Goal: Task Accomplishment & Management: Complete application form

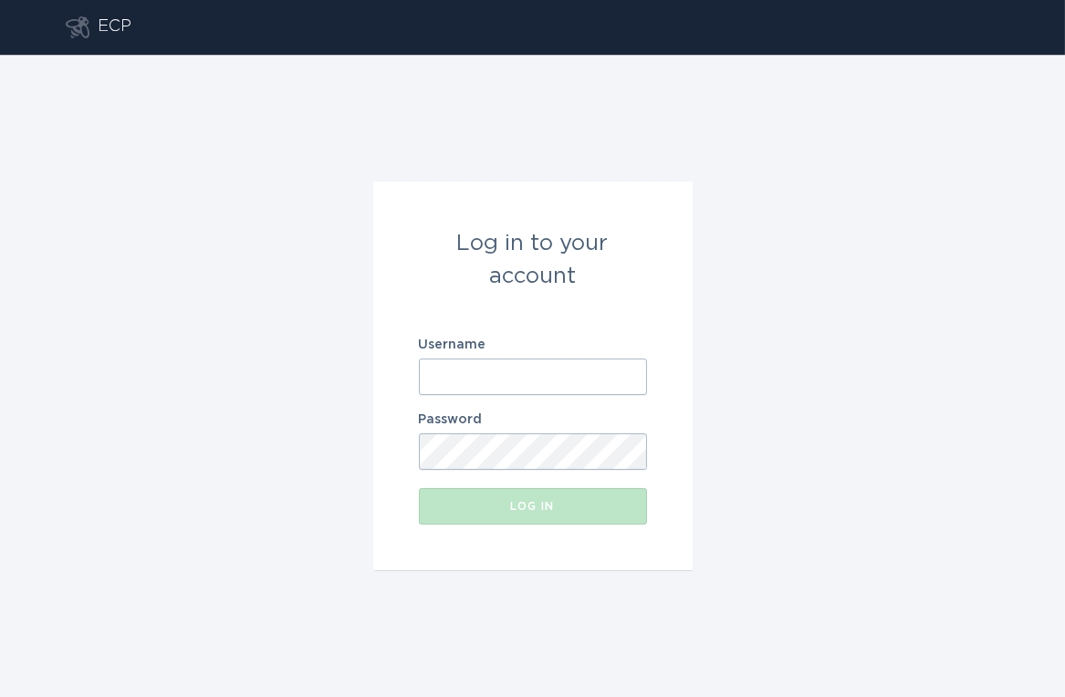
type input "[EMAIL_ADDRESS][DOMAIN_NAME]"
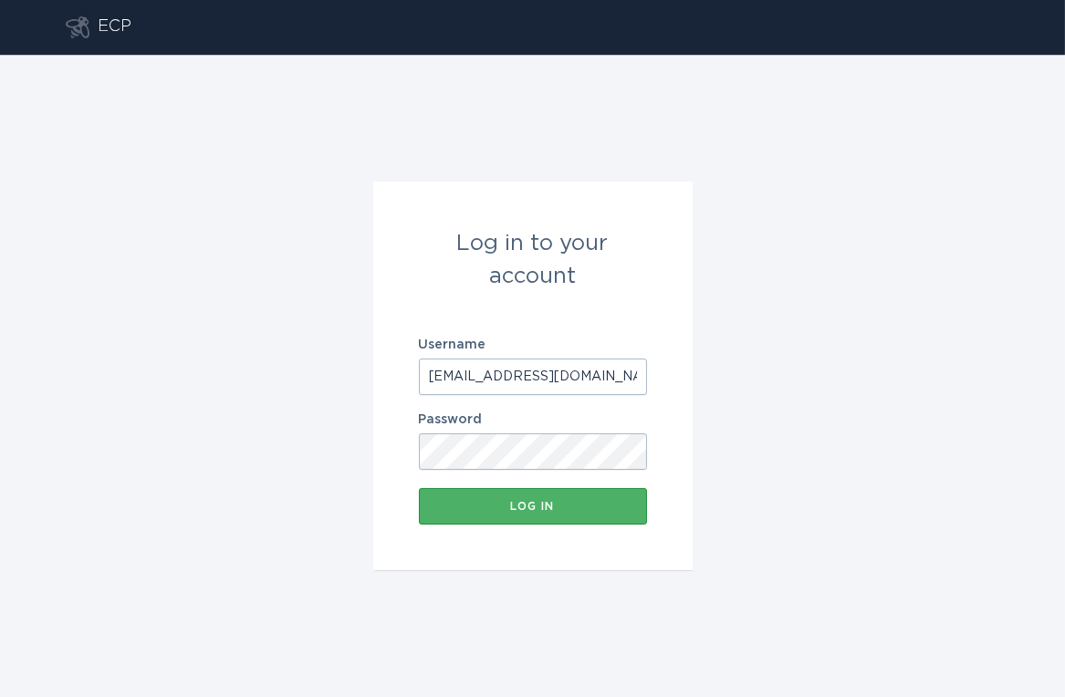
click at [557, 509] on div "Log in" at bounding box center [533, 506] width 210 height 11
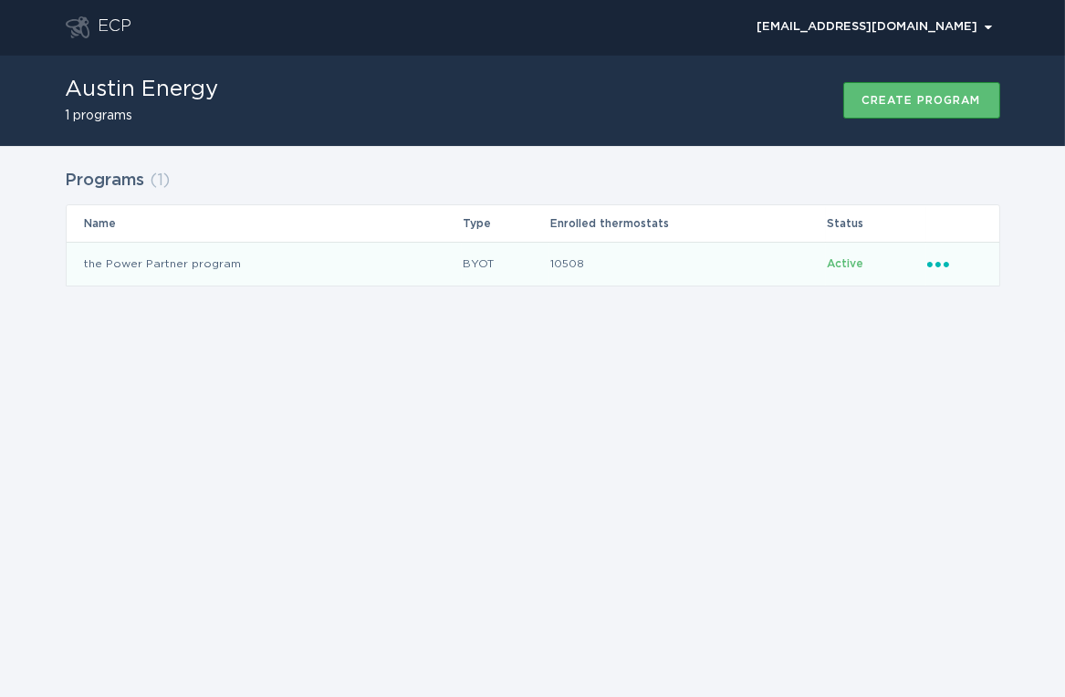
click at [586, 269] on td "10508" at bounding box center [687, 264] width 276 height 44
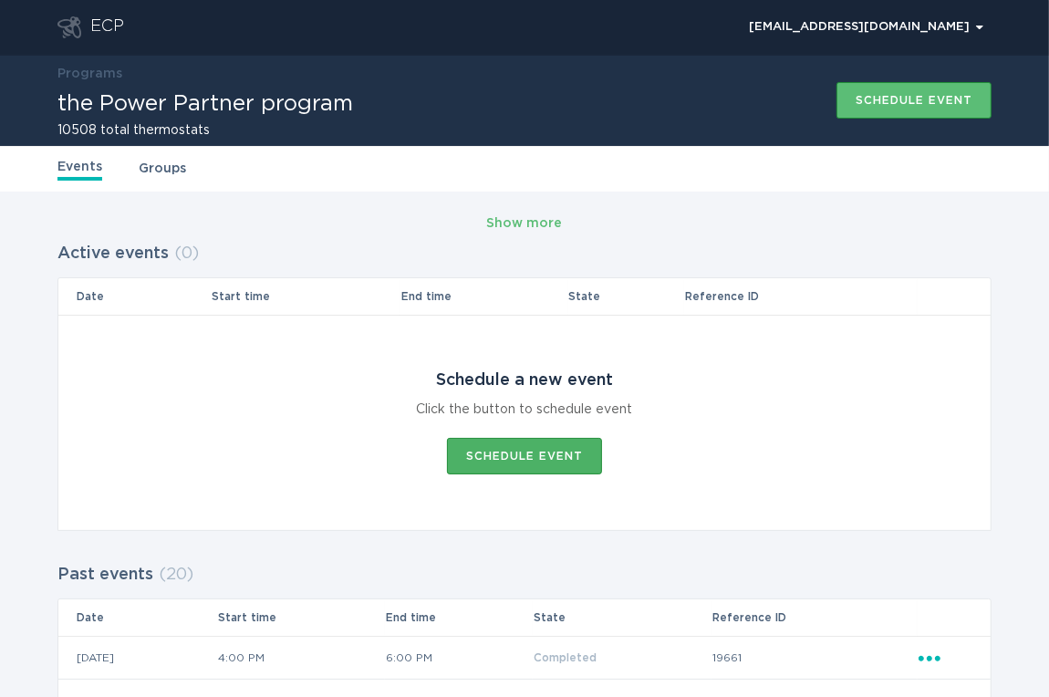
click at [480, 451] on div "Schedule event" at bounding box center [524, 456] width 117 height 11
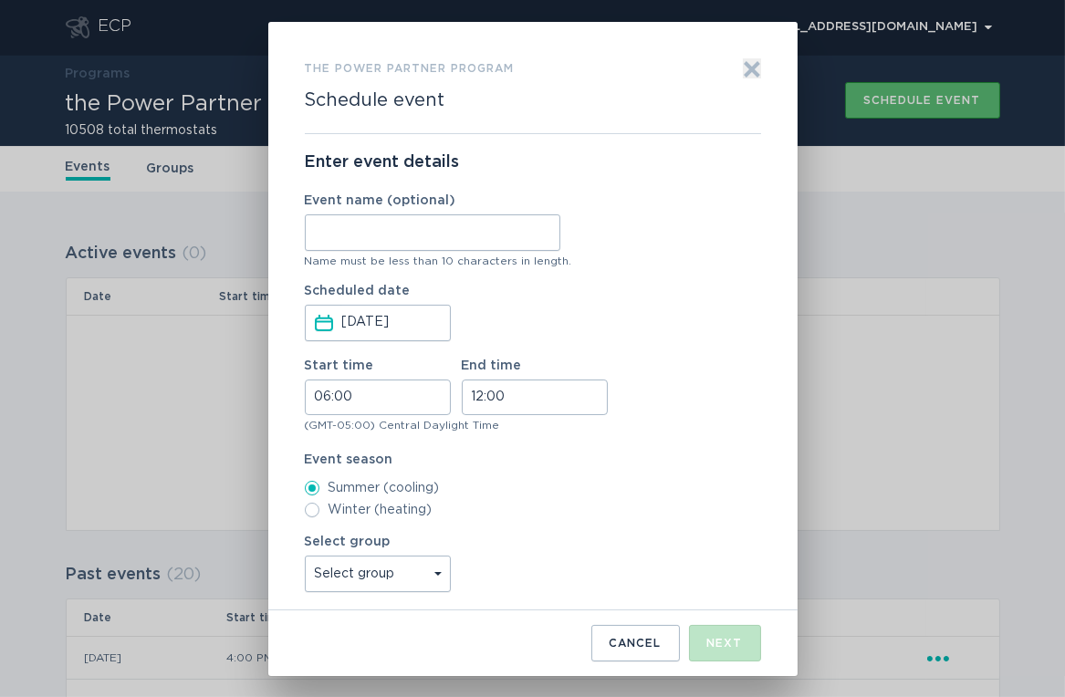
click at [352, 239] on input "Event name (optional)" at bounding box center [432, 232] width 255 height 36
type input "WH"
click at [318, 394] on input "06:00" at bounding box center [378, 398] width 146 height 36
click at [332, 525] on li "16" at bounding box center [331, 526] width 50 height 22
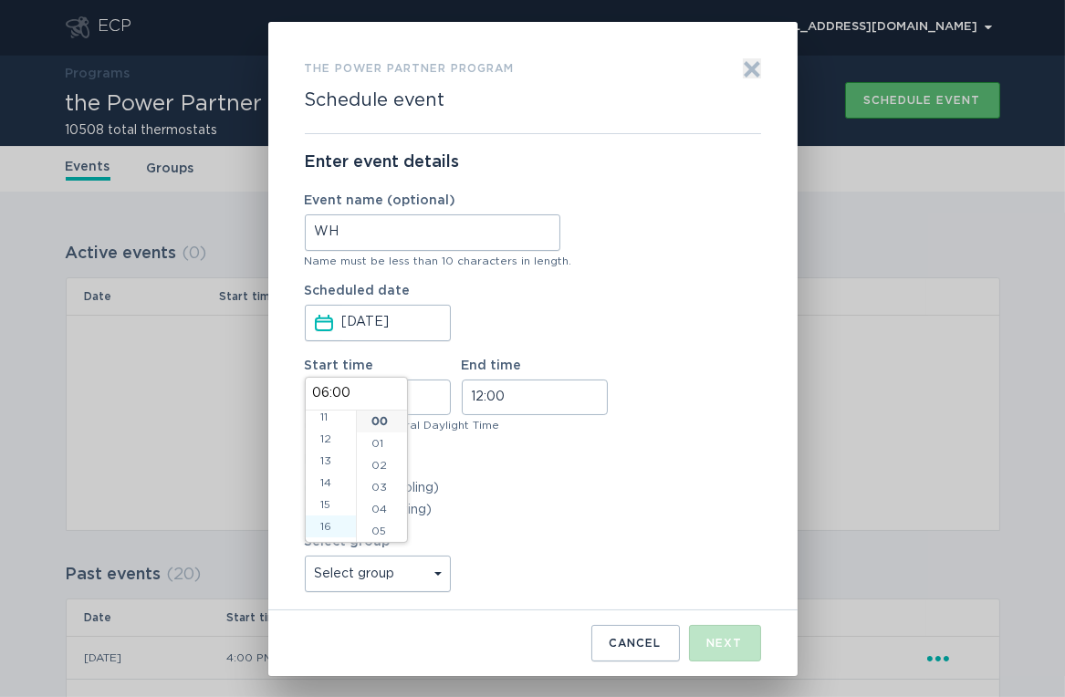
type input "16:00"
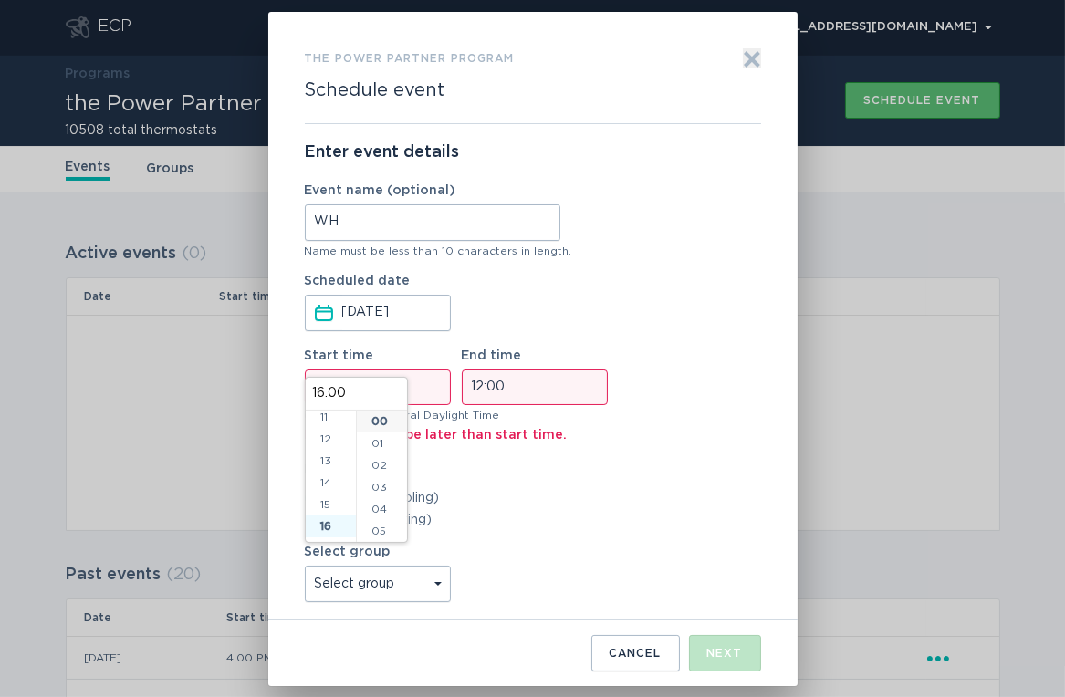
scroll to position [350, 0]
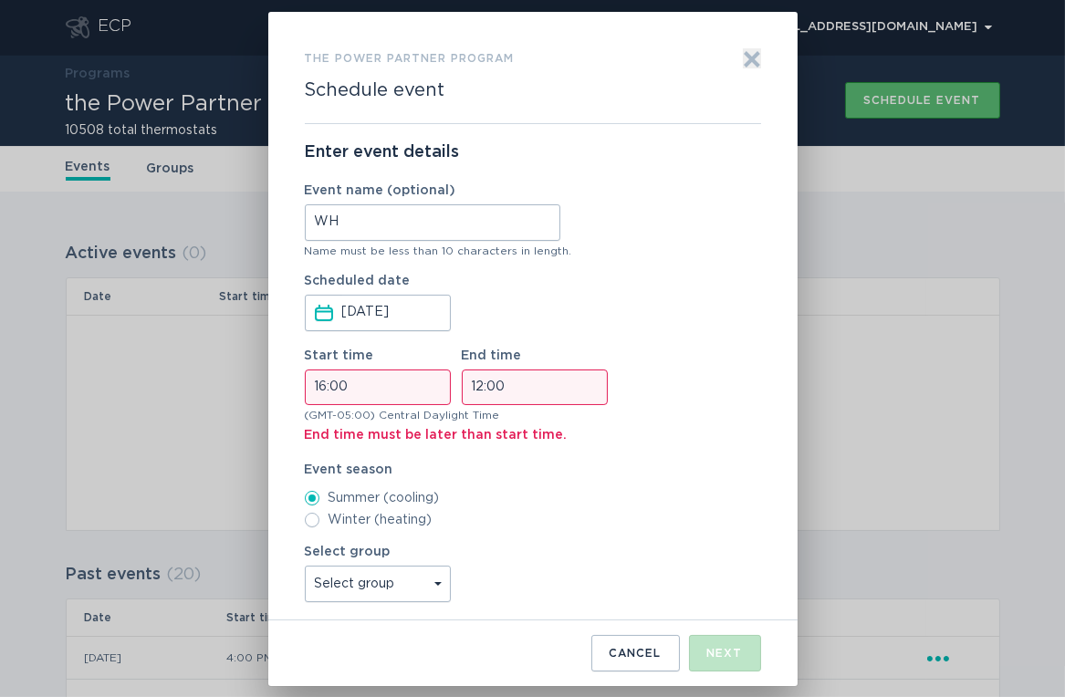
click at [474, 392] on input "12:00" at bounding box center [535, 387] width 146 height 36
click at [481, 430] on li "18" at bounding box center [488, 429] width 50 height 22
type input "18:00"
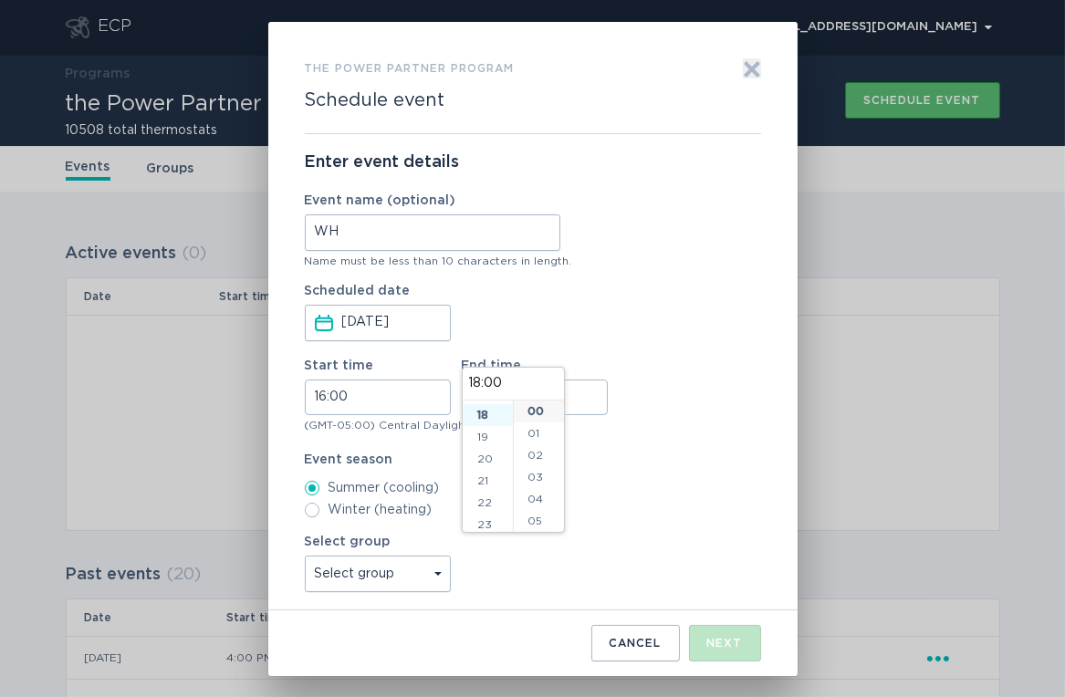
scroll to position [394, 0]
click at [636, 421] on div "(GMT-05:00) Central Daylight Time" at bounding box center [533, 425] width 456 height 11
click at [406, 34] on div "the Power Partner program Schedule event Exit Enter event details Event name (o…" at bounding box center [532, 349] width 529 height 654
click at [372, 569] on select "Select group Whisper Hollow All thermostats High Point DND - Test DND - Pending…" at bounding box center [378, 574] width 146 height 36
select select "275fe029f442435fa047d9d4e3c7b5b6"
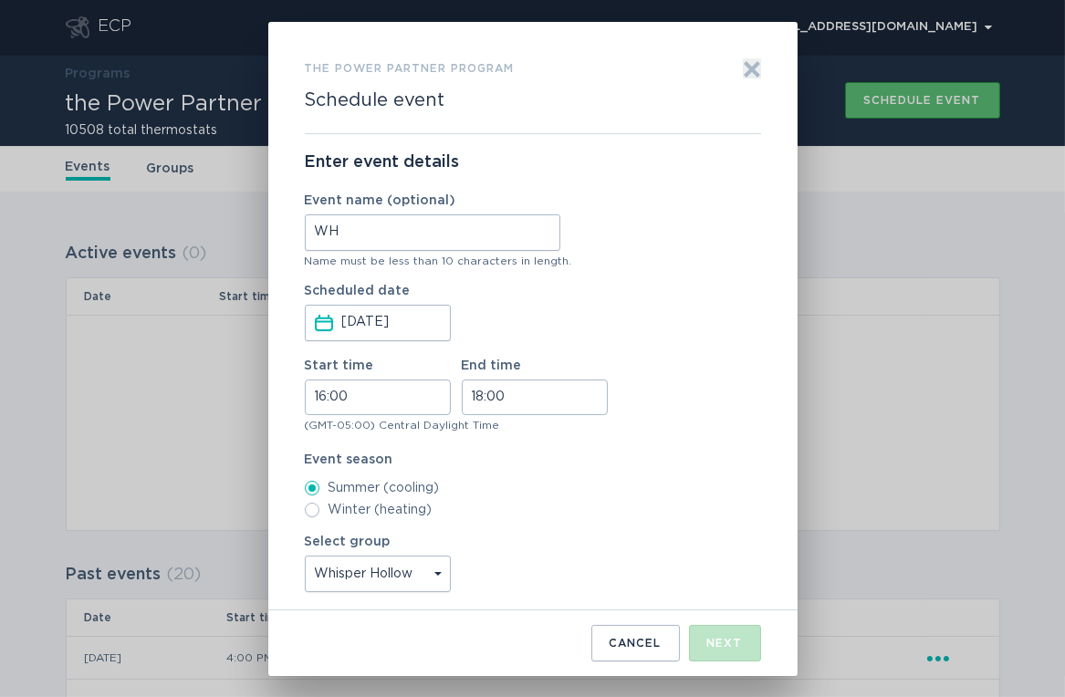
click at [305, 556] on select "Select group Whisper Hollow All thermostats High Point DND - Test DND - Pending…" at bounding box center [378, 574] width 146 height 36
click at [723, 644] on div "Next" at bounding box center [725, 643] width 36 height 11
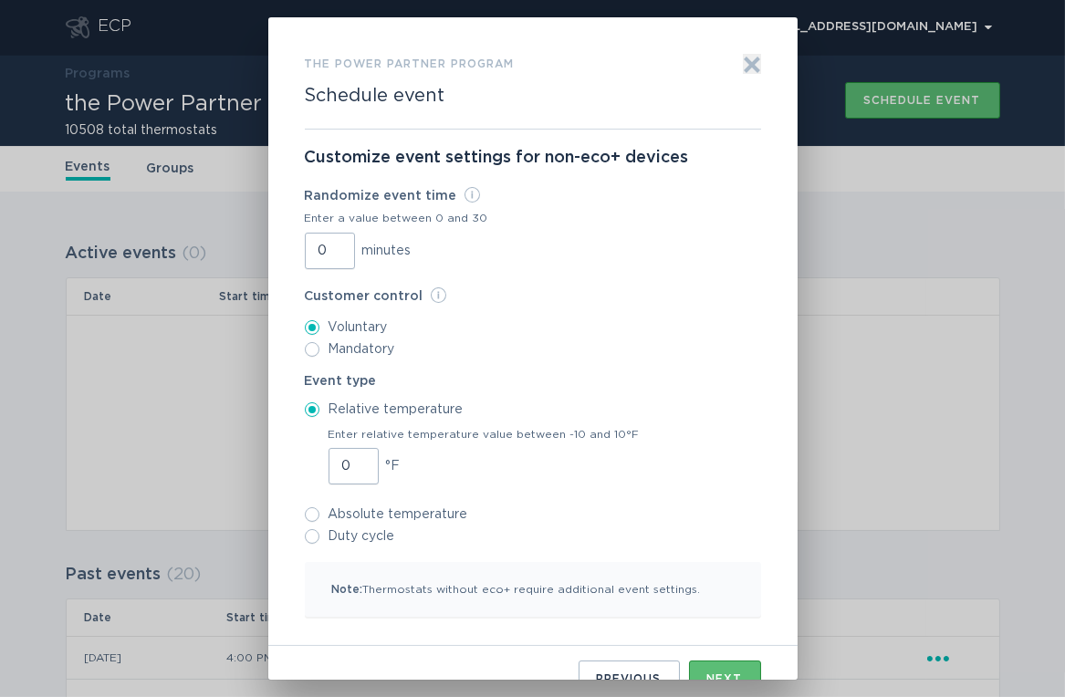
click at [309, 248] on input "0" at bounding box center [330, 251] width 50 height 36
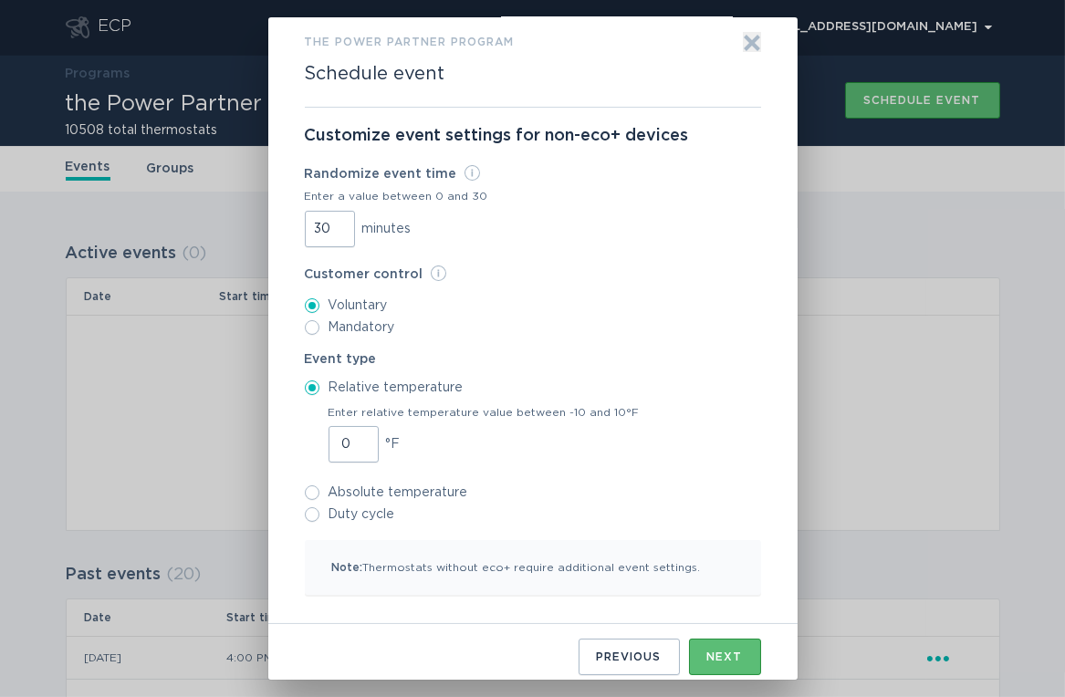
scroll to position [30, 0]
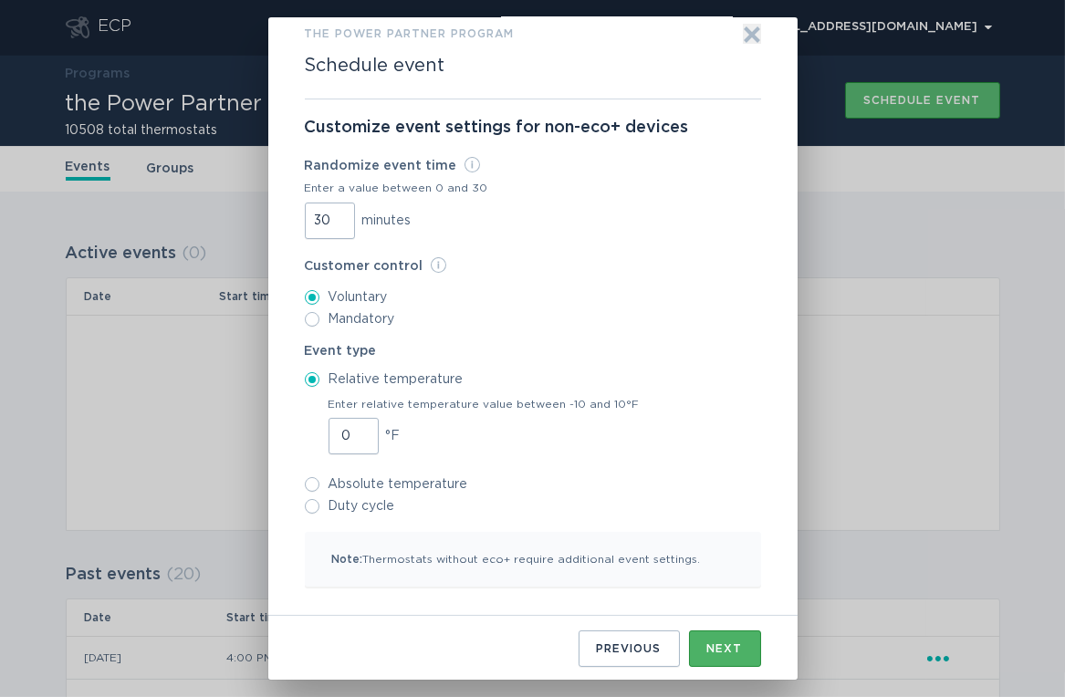
type input "30"
click at [707, 649] on div "Next" at bounding box center [725, 648] width 36 height 11
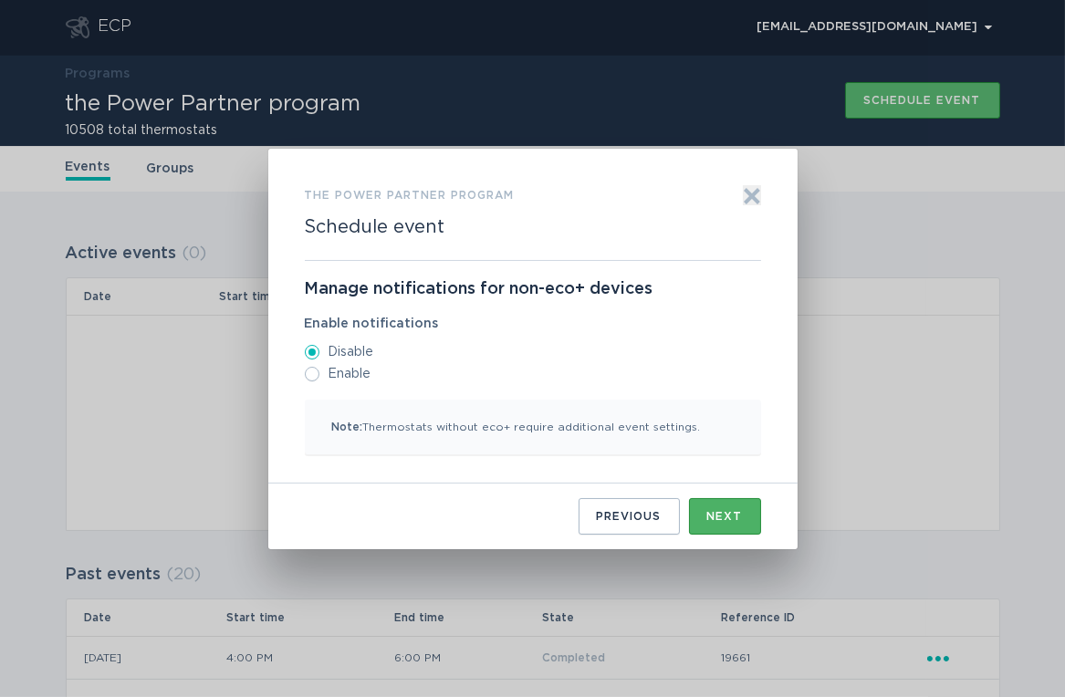
click at [732, 509] on button "Next" at bounding box center [725, 516] width 72 height 36
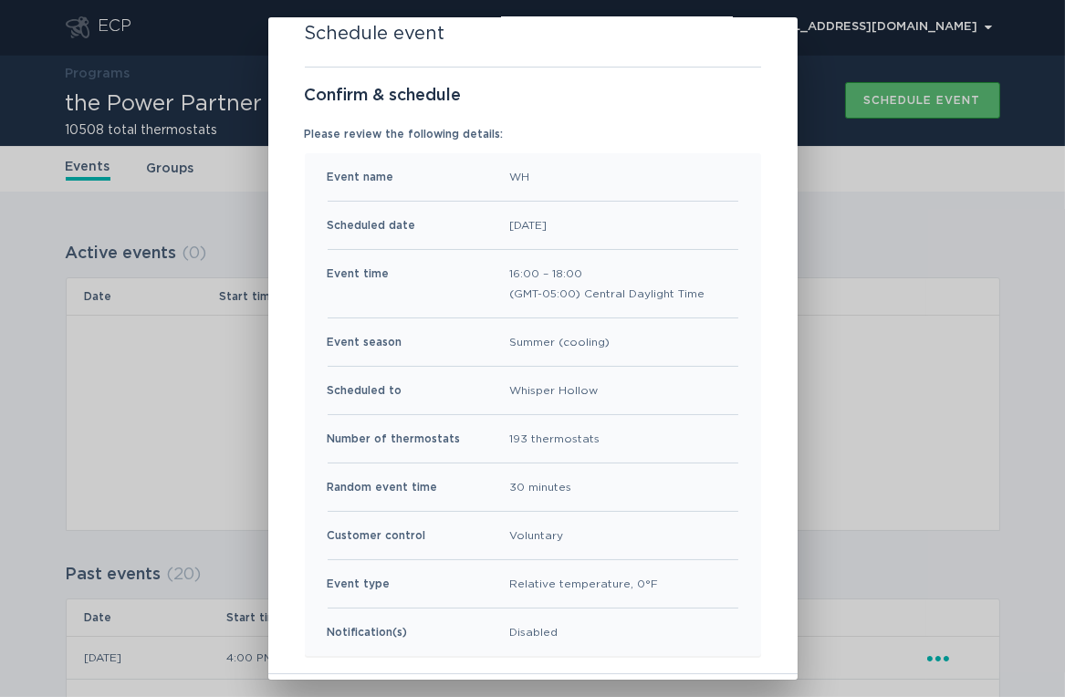
scroll to position [120, 0]
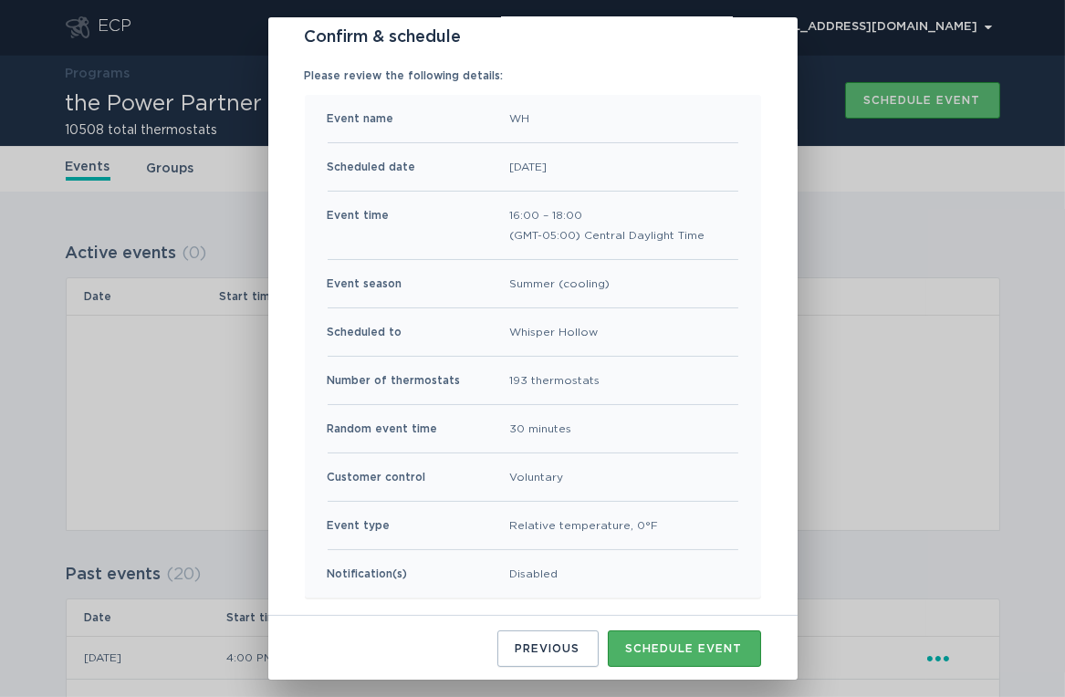
click at [671, 643] on div "Schedule event" at bounding box center [684, 648] width 117 height 11
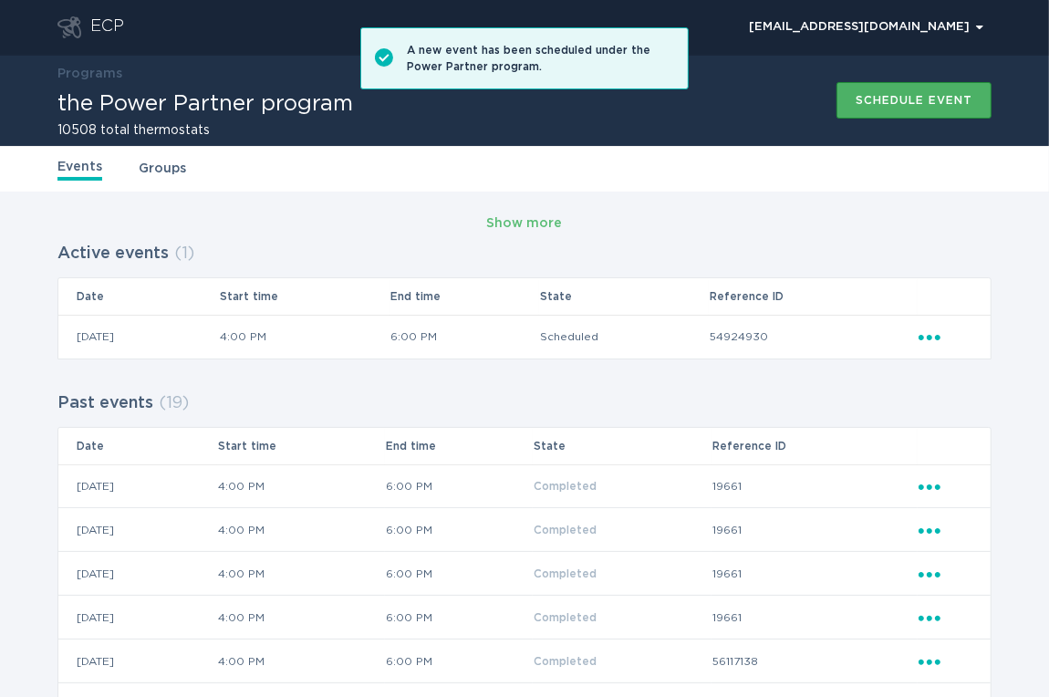
click at [870, 99] on div "Schedule event" at bounding box center [914, 100] width 117 height 11
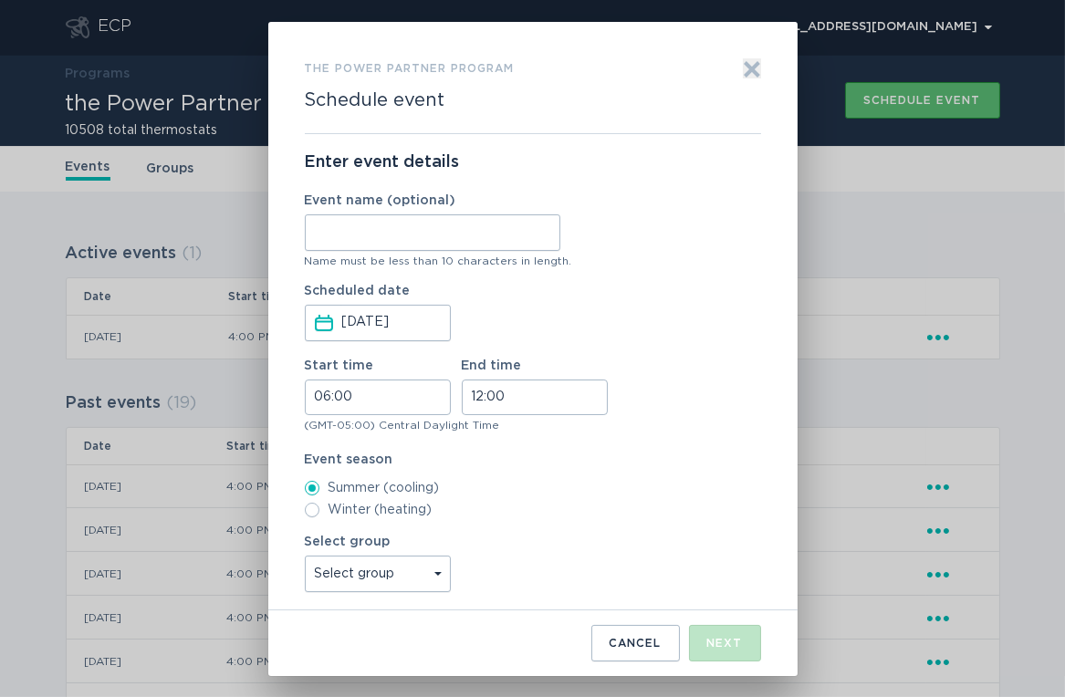
click at [375, 224] on input "Event name (optional)" at bounding box center [432, 232] width 255 height 36
type input "[PERSON_NAME]"
click at [312, 394] on input "06:00" at bounding box center [378, 398] width 146 height 36
click at [327, 521] on li "16" at bounding box center [331, 526] width 50 height 22
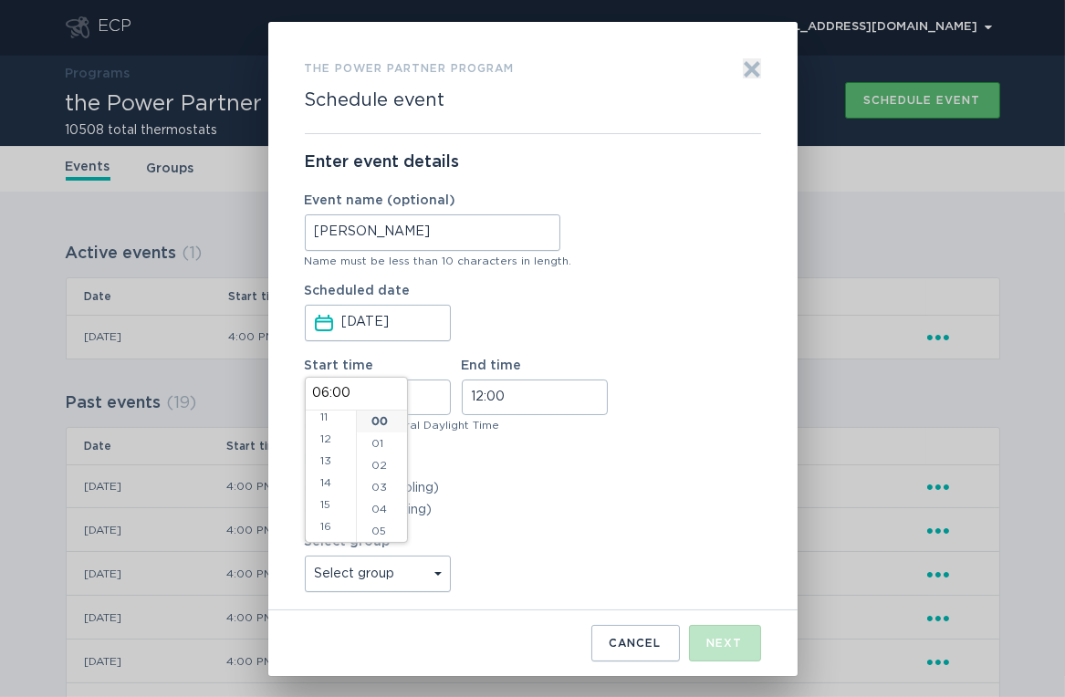
type input "16:00"
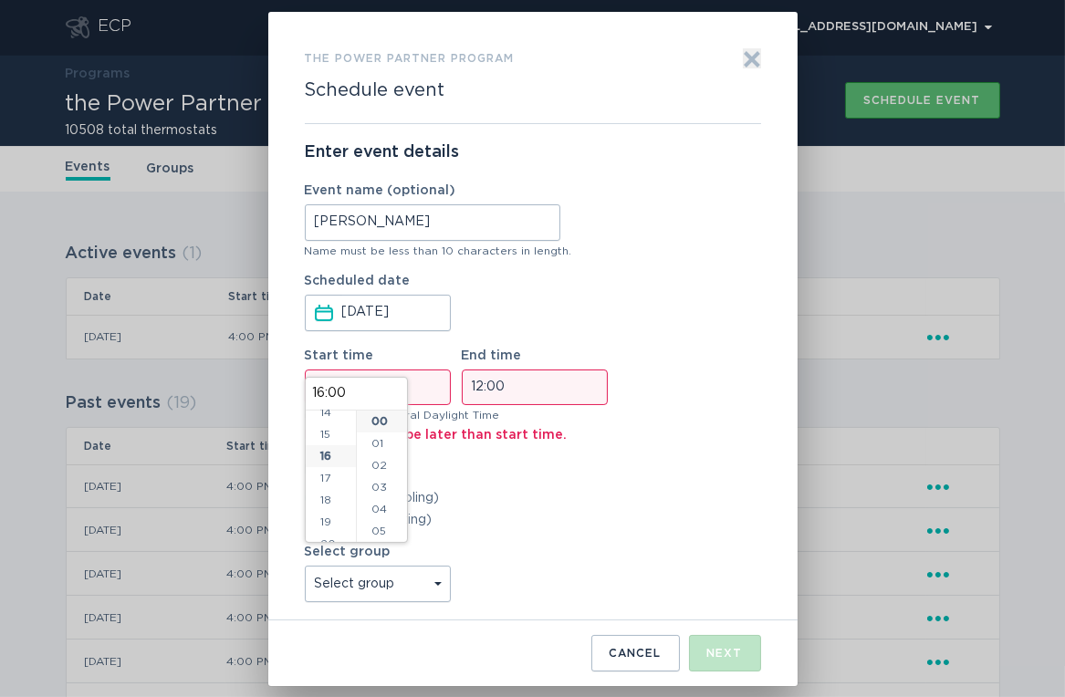
scroll to position [350, 0]
click at [481, 382] on input "12:00" at bounding box center [535, 387] width 146 height 36
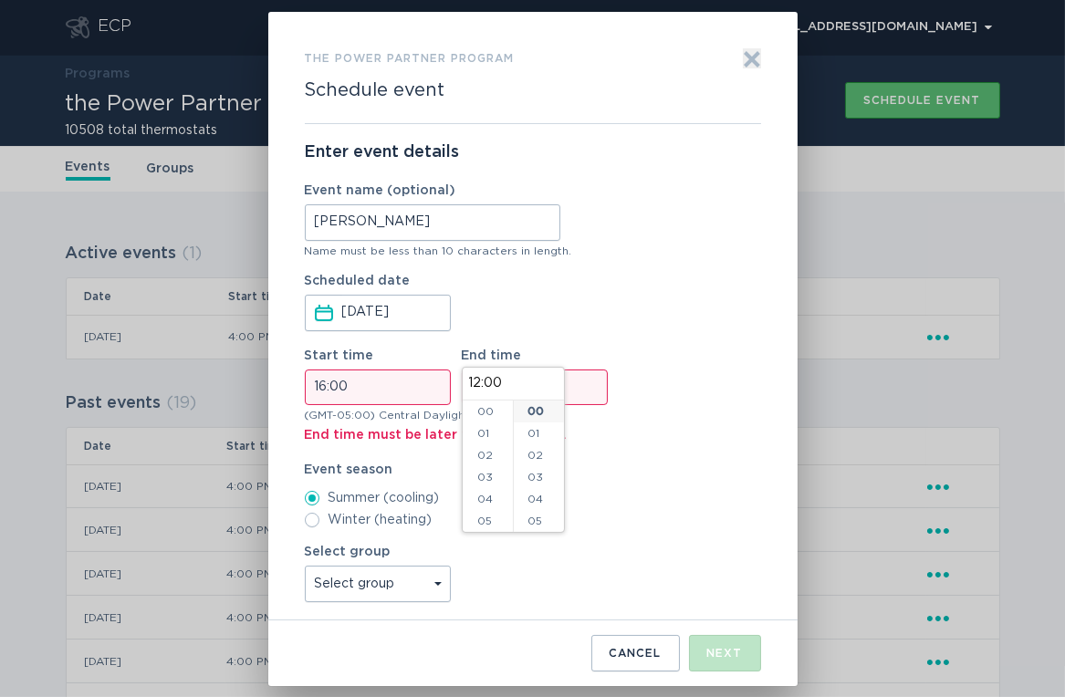
scroll to position [263, 0]
click at [484, 436] on li "18" at bounding box center [488, 429] width 50 height 22
type input "18:00"
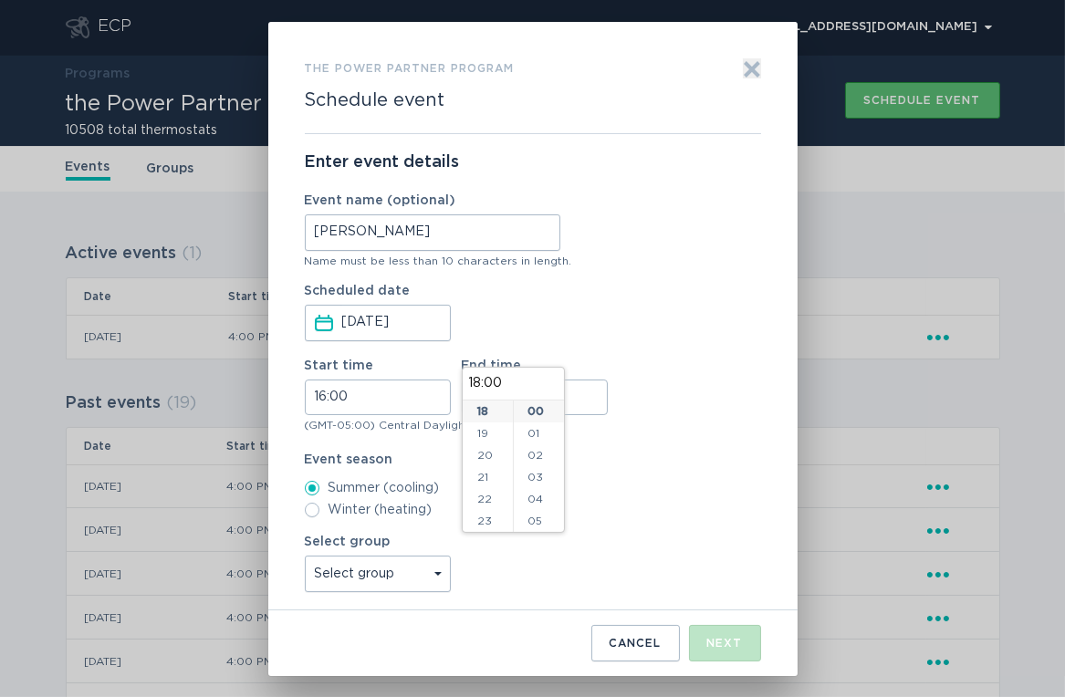
scroll to position [394, 0]
click at [687, 451] on div "Enter event details Event name (optional) [PERSON_NAME] Name must be less than …" at bounding box center [533, 372] width 456 height 476
click at [416, 568] on select "Select group Whisper Hollow All thermostats High Point DND - Test DND - Pending…" at bounding box center [378, 574] width 146 height 36
select select "4c7b4abfe2b34ebaa82c5e767258e6bb"
click at [305, 556] on select "Select group Whisper Hollow All thermostats High Point DND - Test DND - Pending…" at bounding box center [378, 574] width 146 height 36
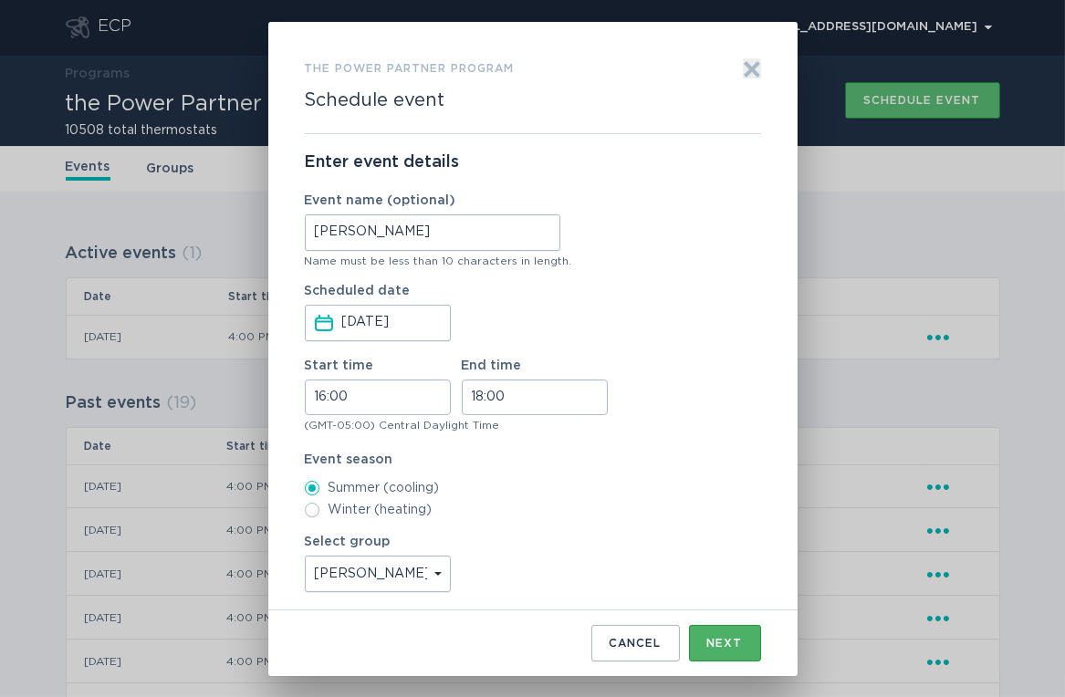
click at [715, 640] on div "Next" at bounding box center [725, 643] width 36 height 11
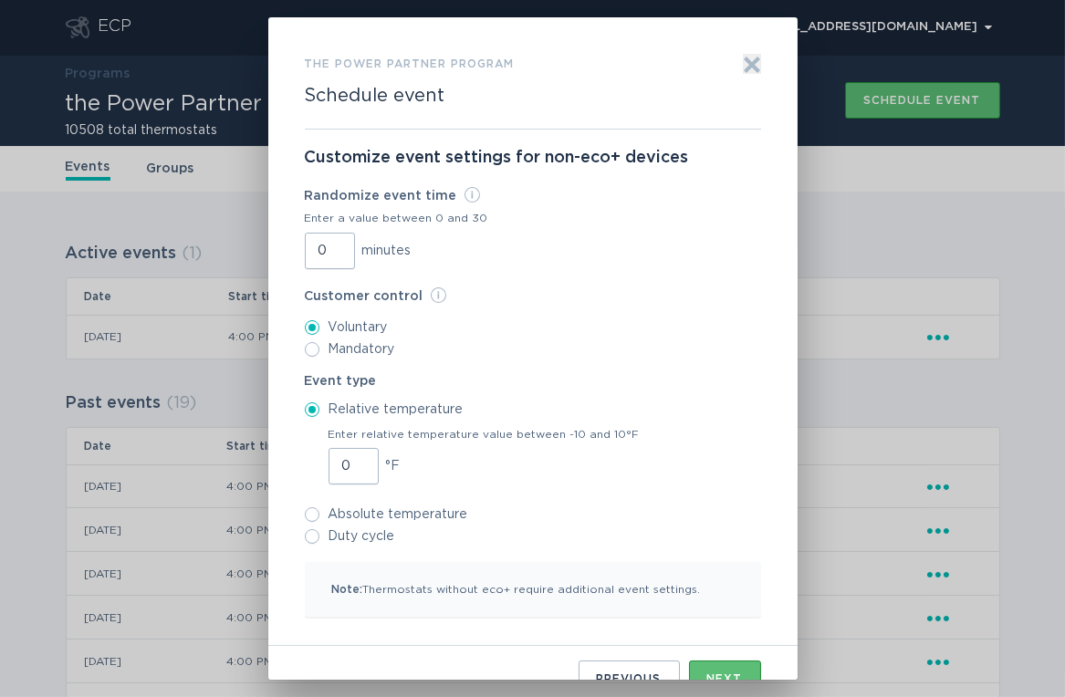
click at [306, 255] on input "0" at bounding box center [330, 251] width 50 height 36
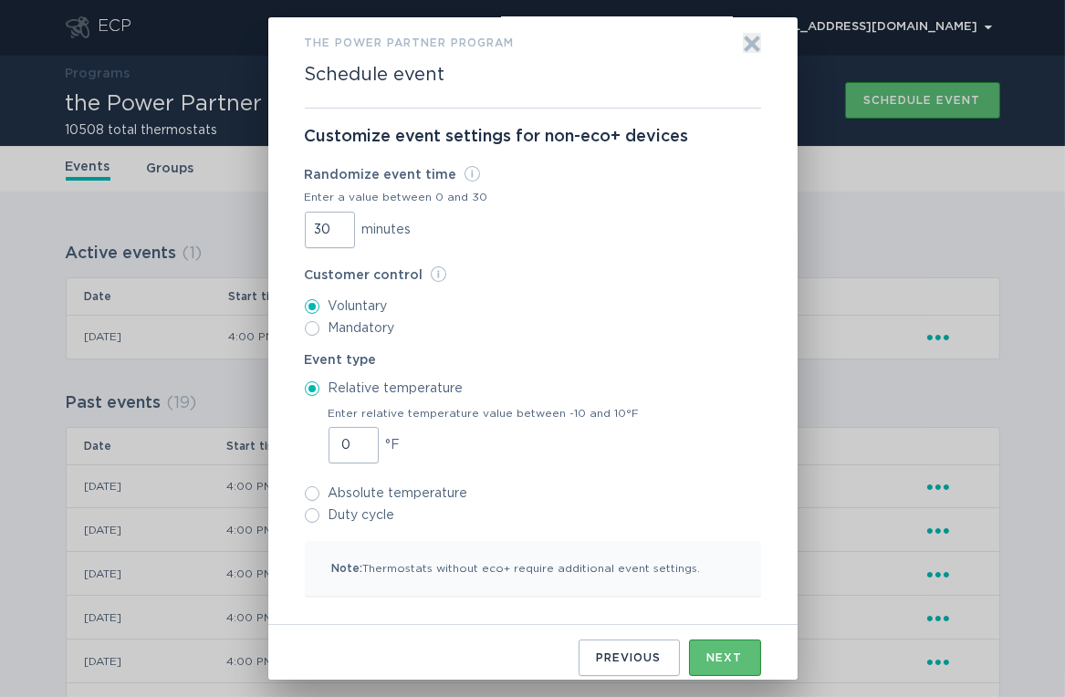
scroll to position [30, 0]
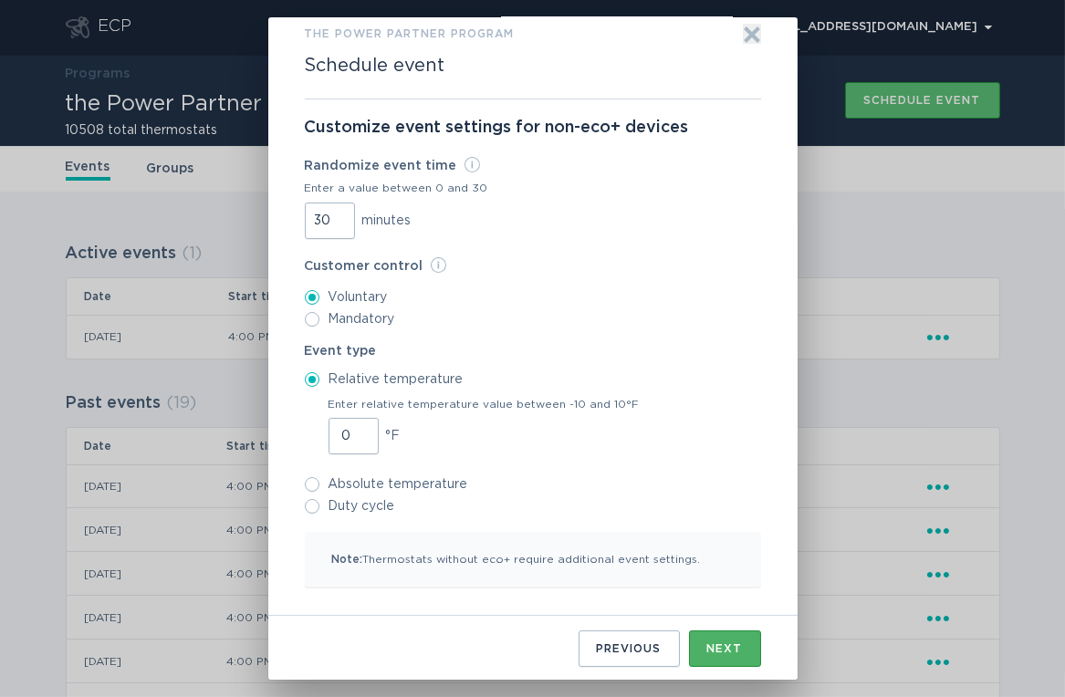
type input "30"
click at [715, 633] on button "Next" at bounding box center [725, 648] width 72 height 36
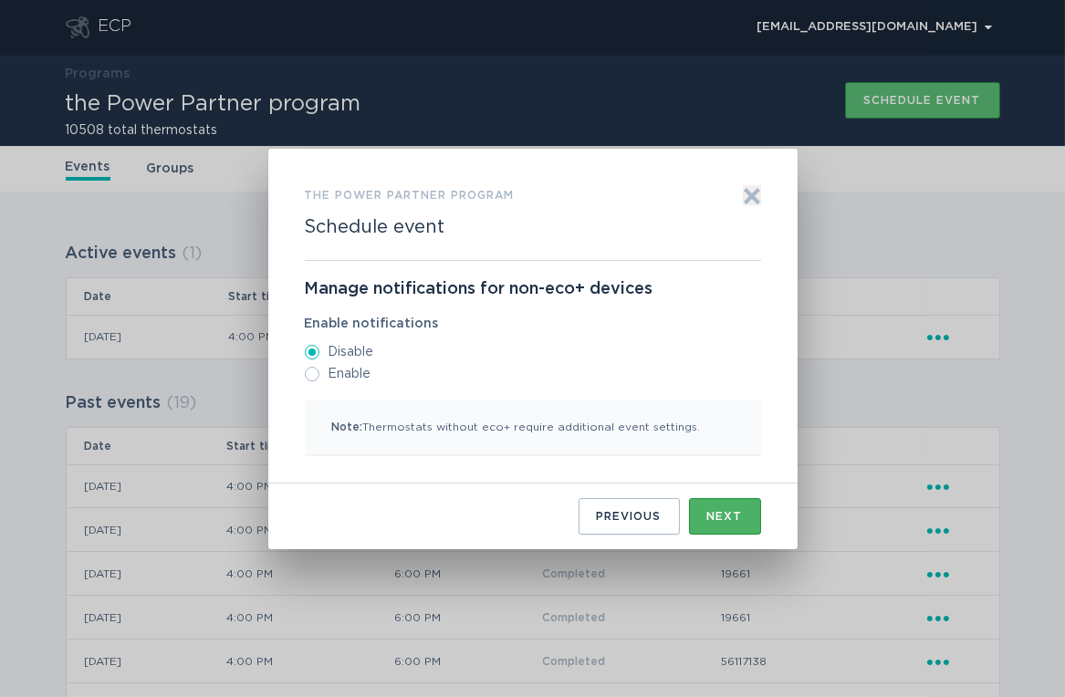
scroll to position [0, 0]
click at [712, 514] on div "Next" at bounding box center [725, 516] width 36 height 11
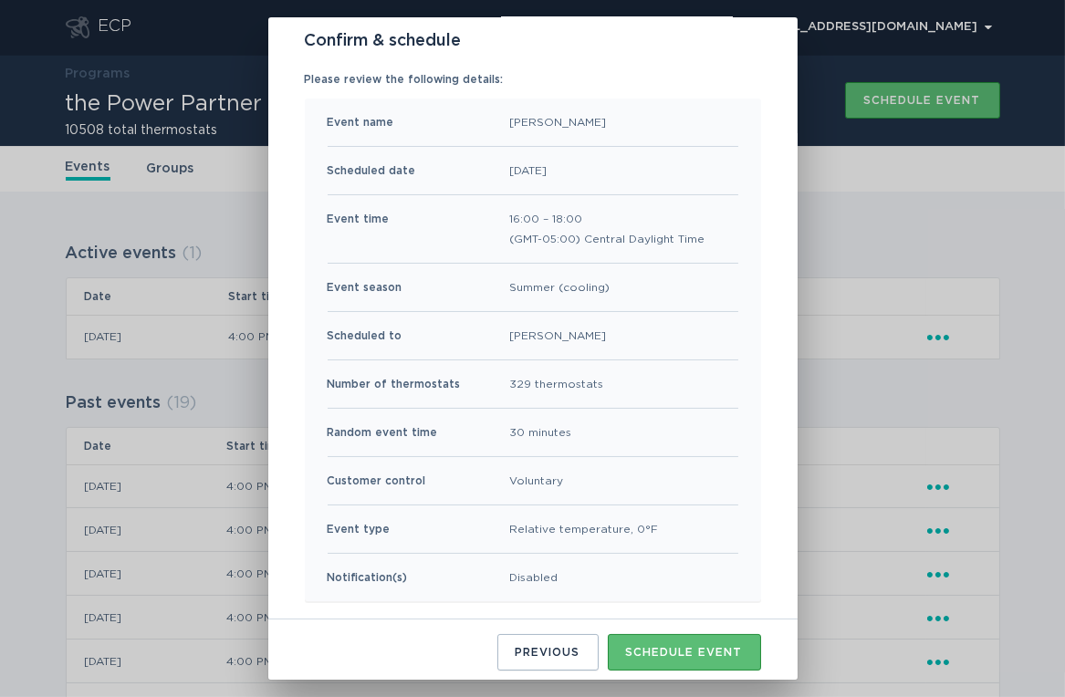
scroll to position [120, 0]
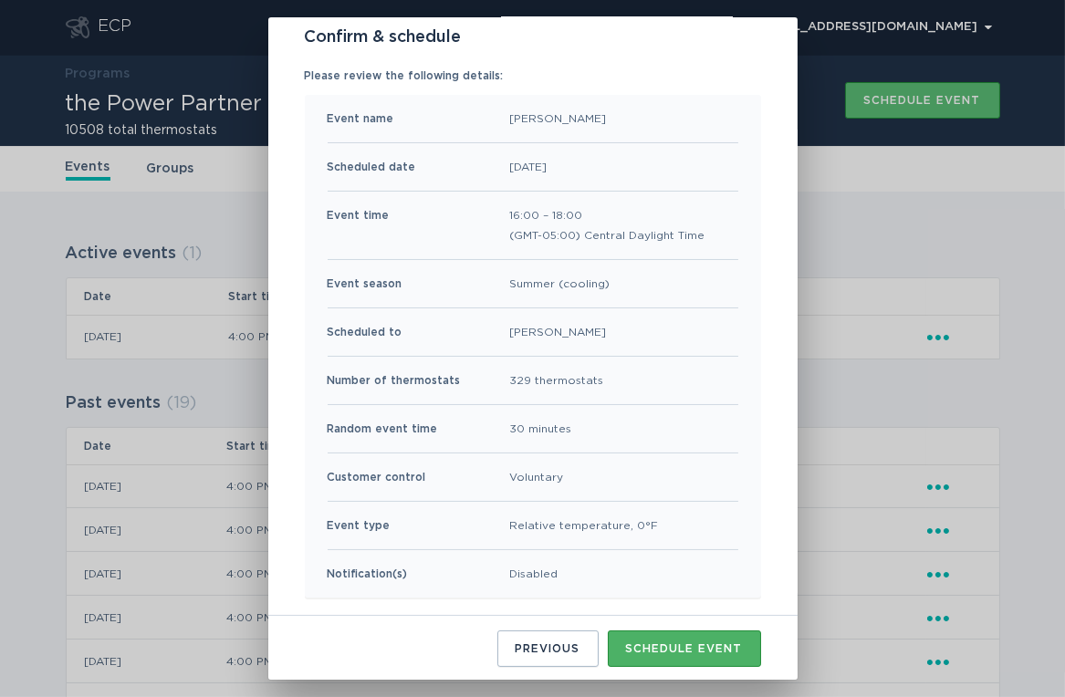
click at [657, 643] on div "Schedule event" at bounding box center [684, 648] width 117 height 11
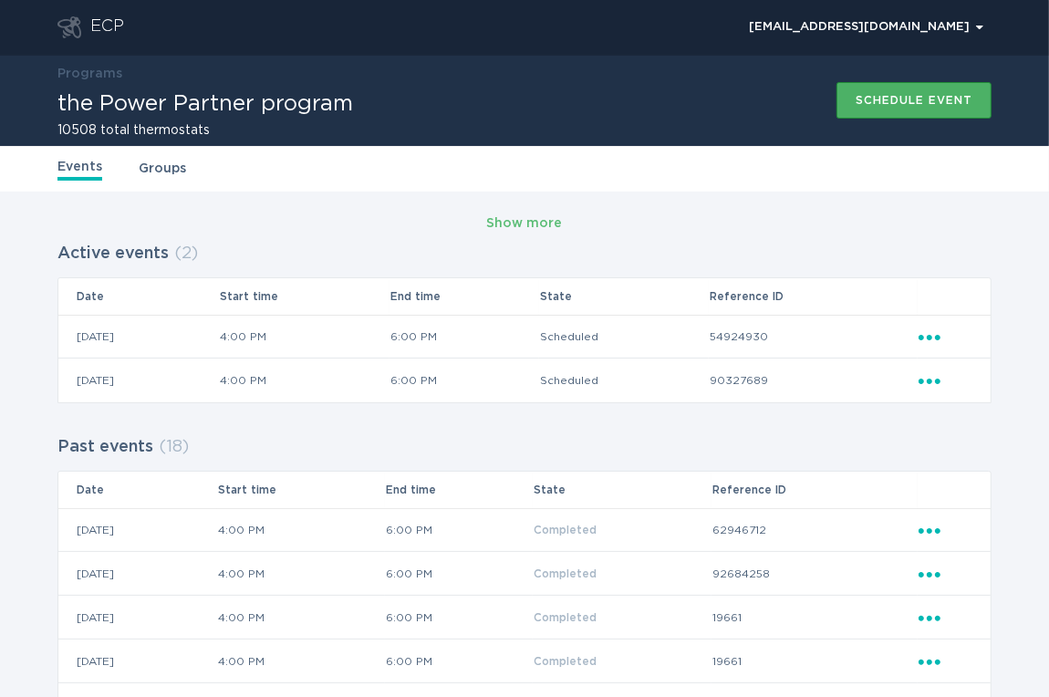
click at [887, 101] on div "Schedule event" at bounding box center [914, 100] width 117 height 11
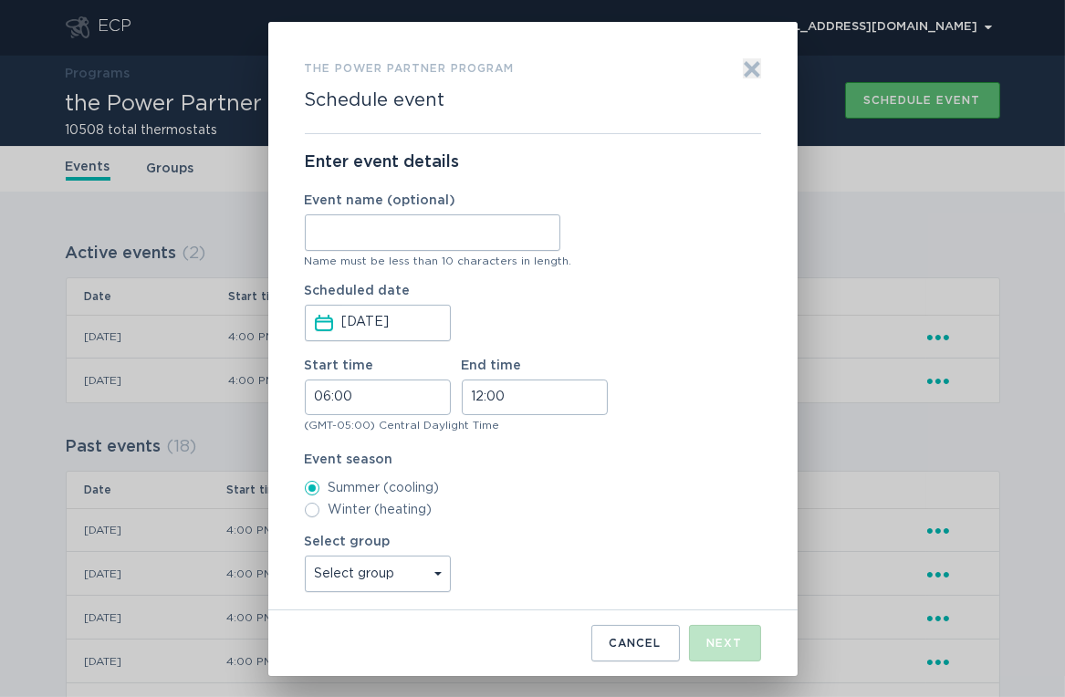
click at [462, 235] on input "Event name (optional)" at bounding box center [432, 232] width 255 height 36
type input "Agave"
click at [329, 386] on input "06:00" at bounding box center [378, 398] width 146 height 36
click at [327, 523] on li "16" at bounding box center [331, 526] width 50 height 22
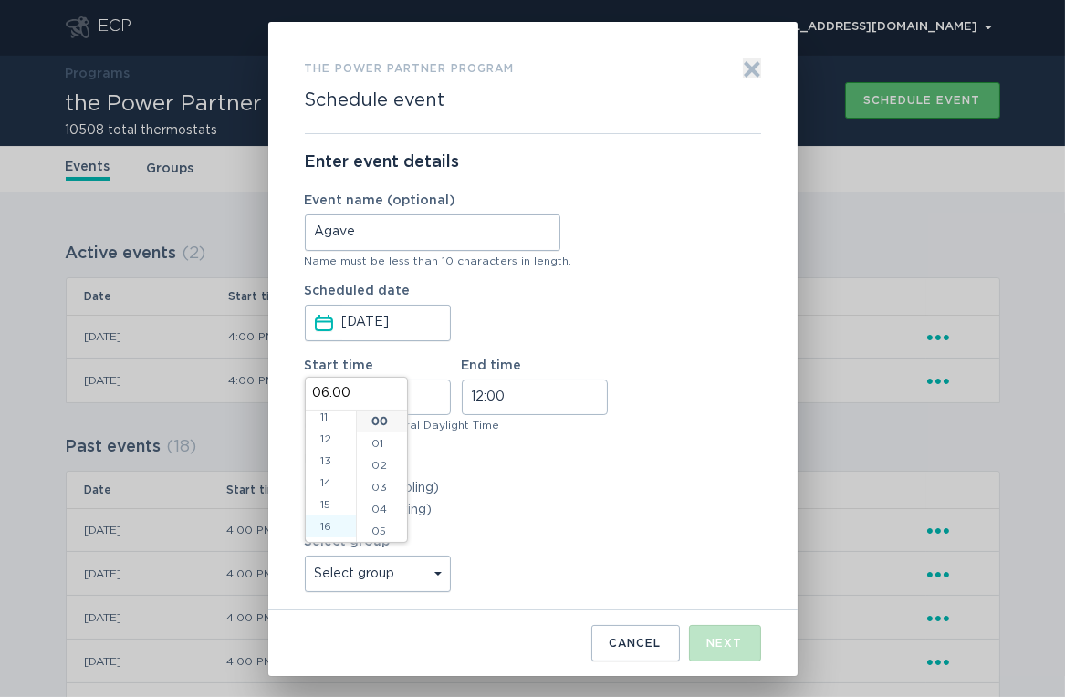
type input "16:00"
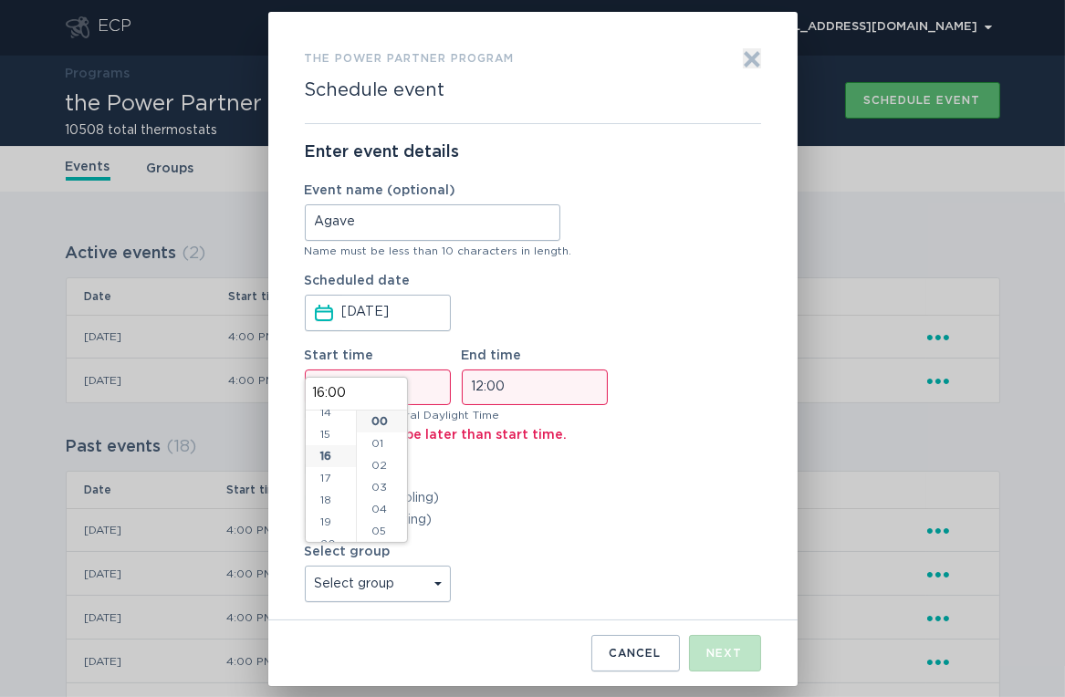
scroll to position [350, 0]
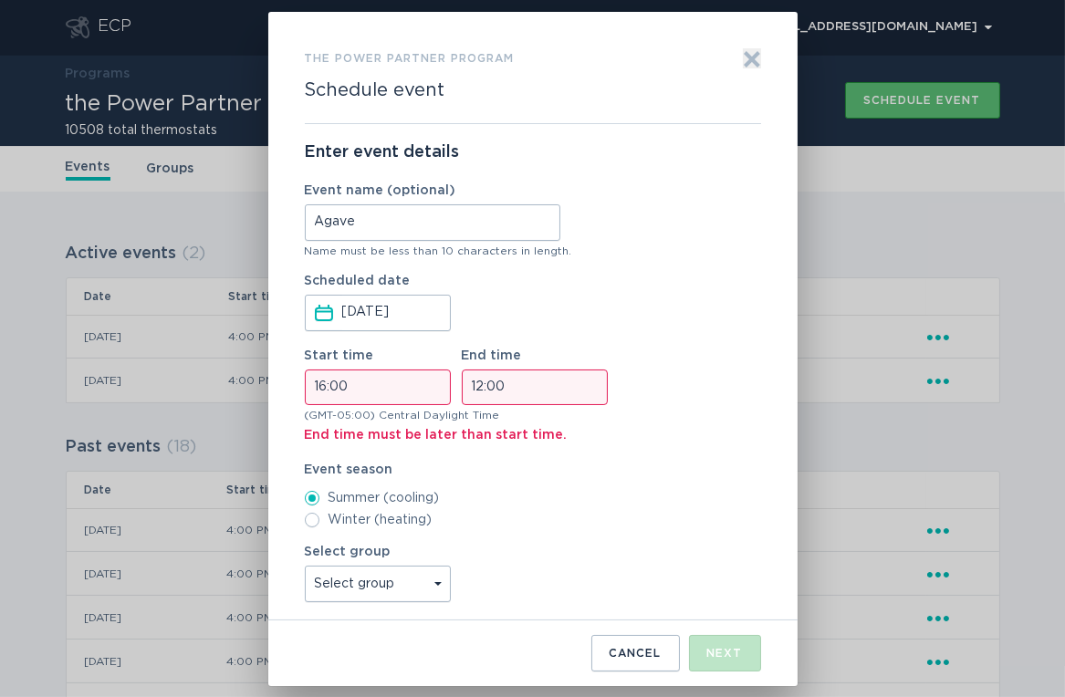
click at [480, 387] on input "12:00" at bounding box center [535, 387] width 146 height 36
click at [498, 504] on div "00 01 02 03 04 05 06 07 08 09 10 11 12 13 14 15 16 17 18 19 20 21 22 23" at bounding box center [488, 465] width 51 height 131
click at [482, 432] on li "18" at bounding box center [488, 429] width 50 height 22
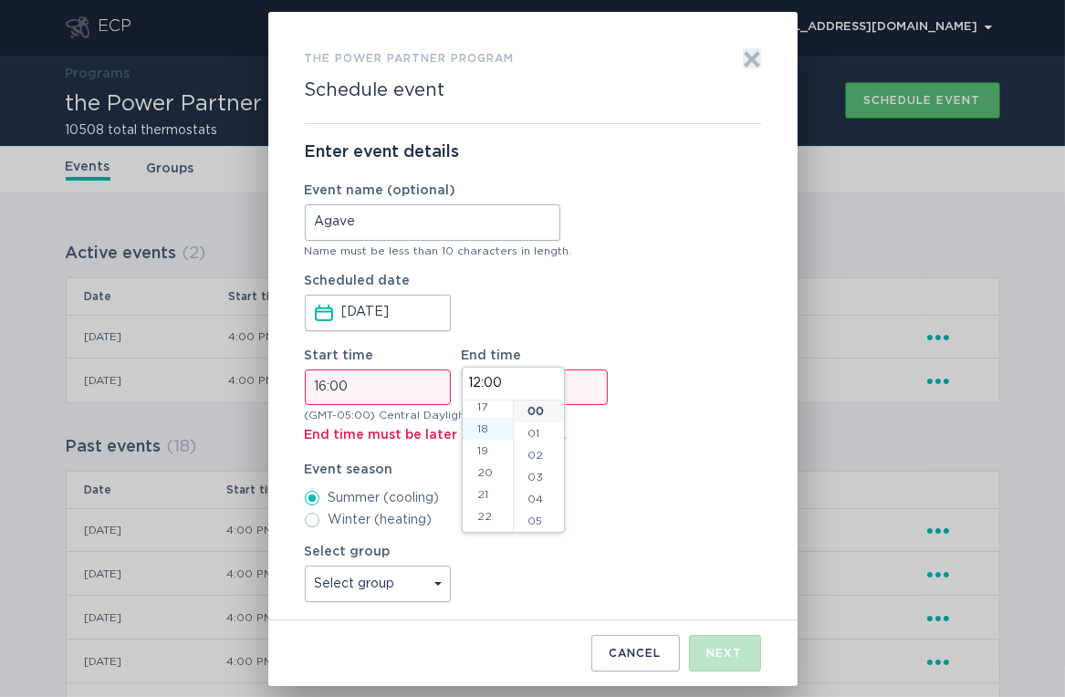
type input "18:00"
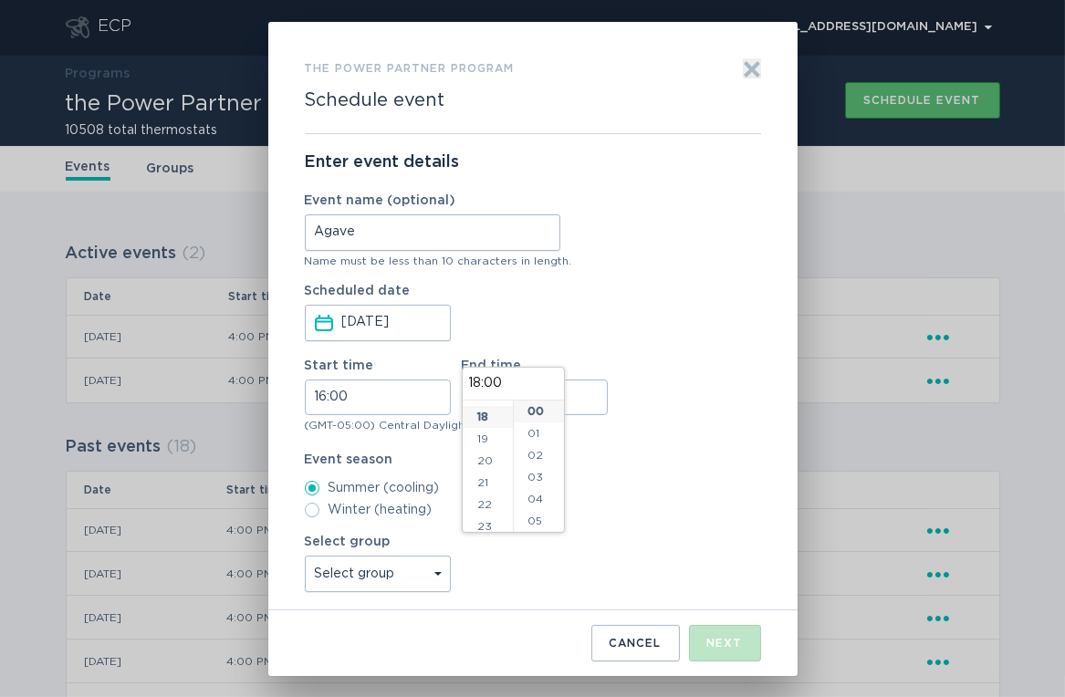
scroll to position [394, 0]
click at [685, 390] on div "Start time 16:00 End time 18:00" at bounding box center [533, 387] width 456 height 56
click at [384, 567] on select "Select group Whisper Hollow All thermostats High Point DND - Test DND - Pending…" at bounding box center [378, 574] width 146 height 36
select select "d4e68daaa0f24a49beb9002b841a67a6"
click at [305, 556] on select "Select group Whisper Hollow All thermostats High Point DND - Test DND - Pending…" at bounding box center [378, 574] width 146 height 36
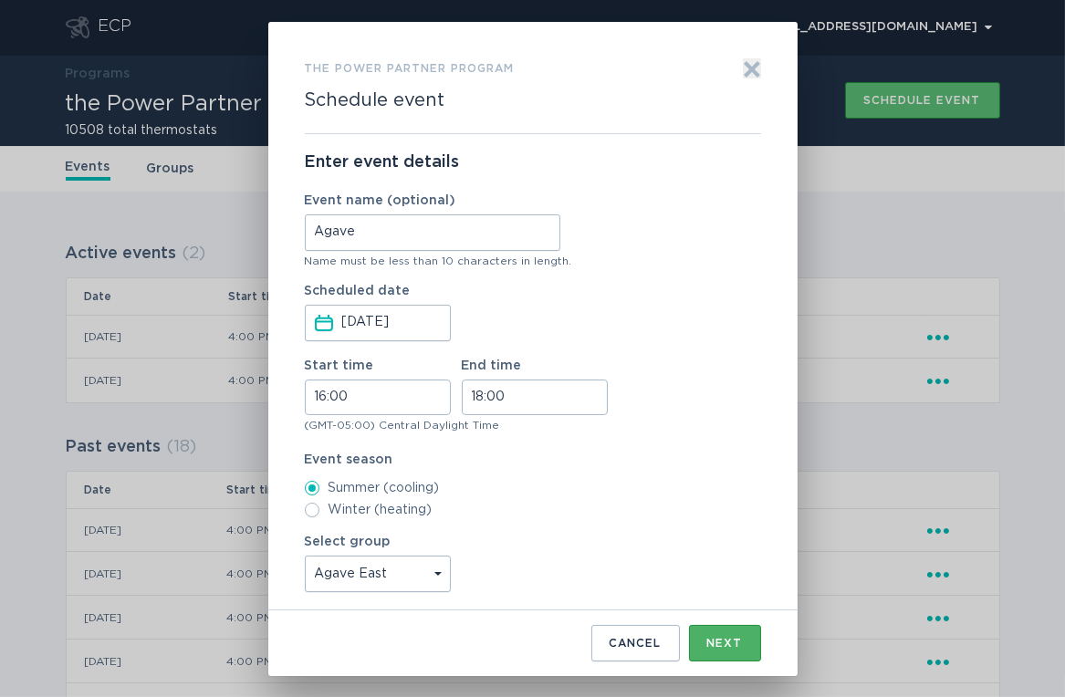
click at [708, 648] on div "Next" at bounding box center [725, 643] width 36 height 11
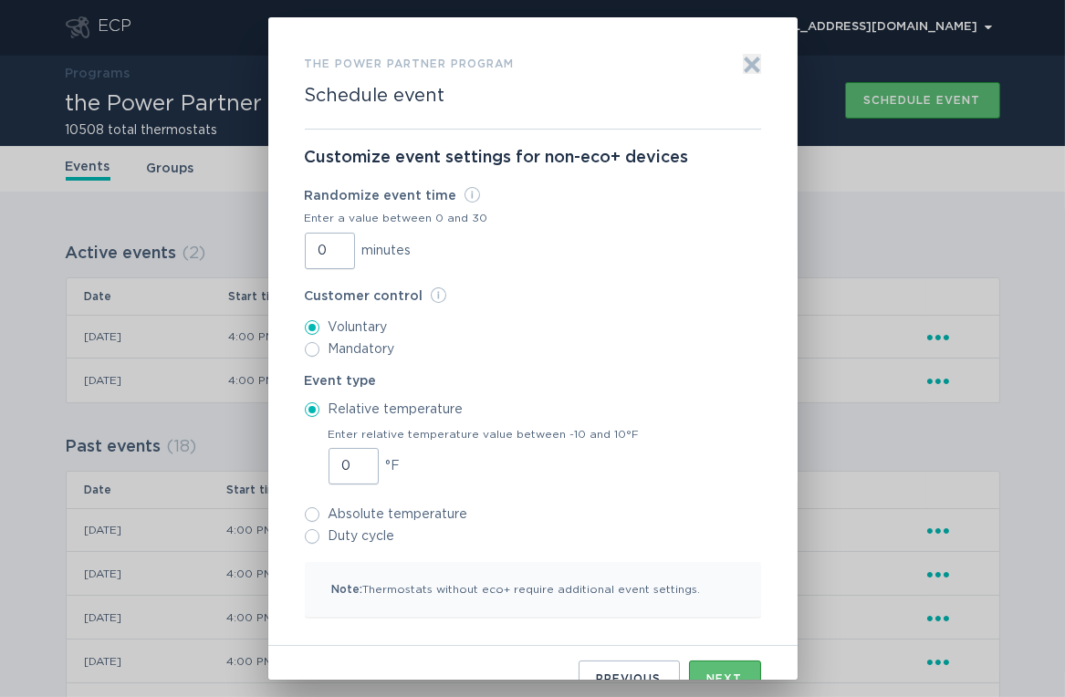
click at [310, 255] on input "0" at bounding box center [330, 251] width 50 height 36
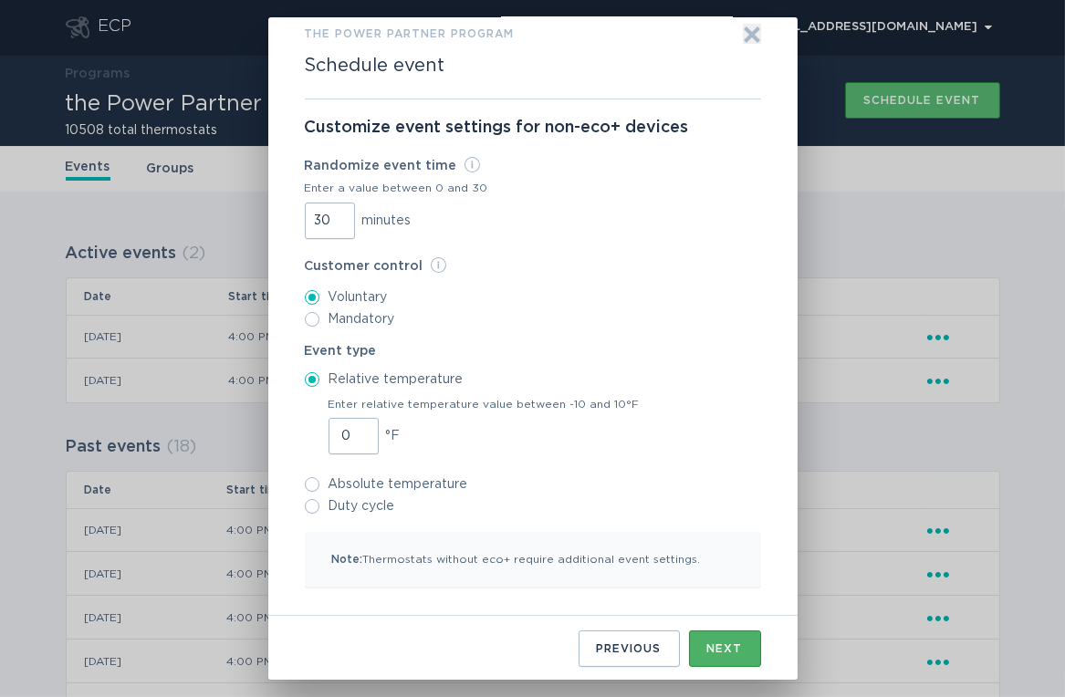
type input "30"
click at [715, 646] on div "Next" at bounding box center [725, 648] width 36 height 11
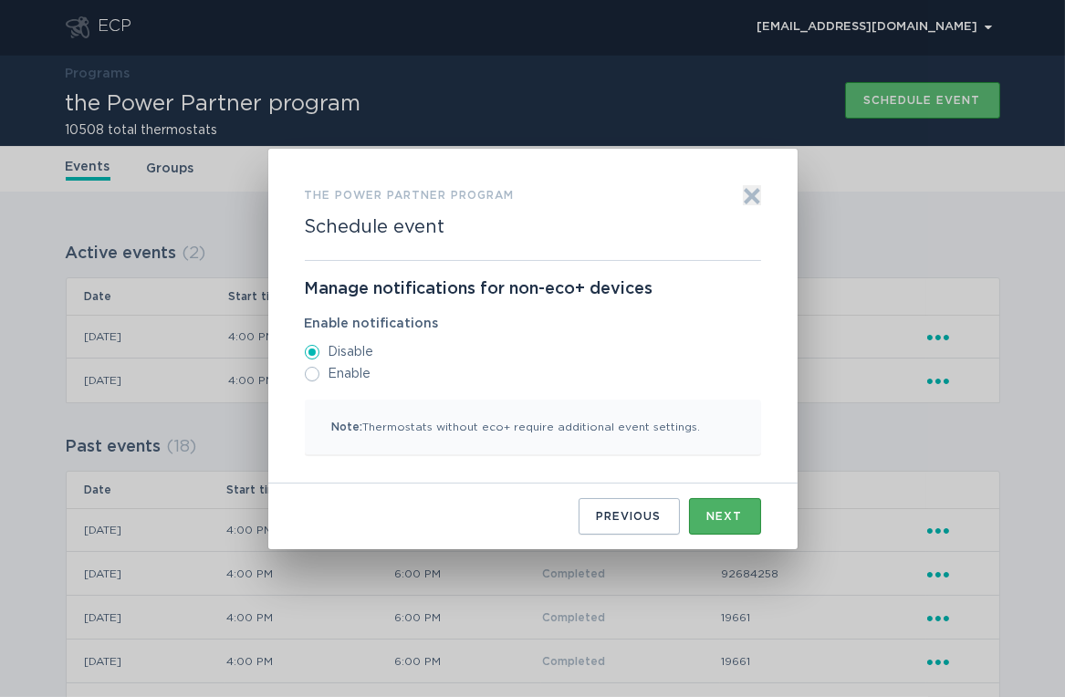
click at [747, 520] on button "Next" at bounding box center [725, 516] width 72 height 36
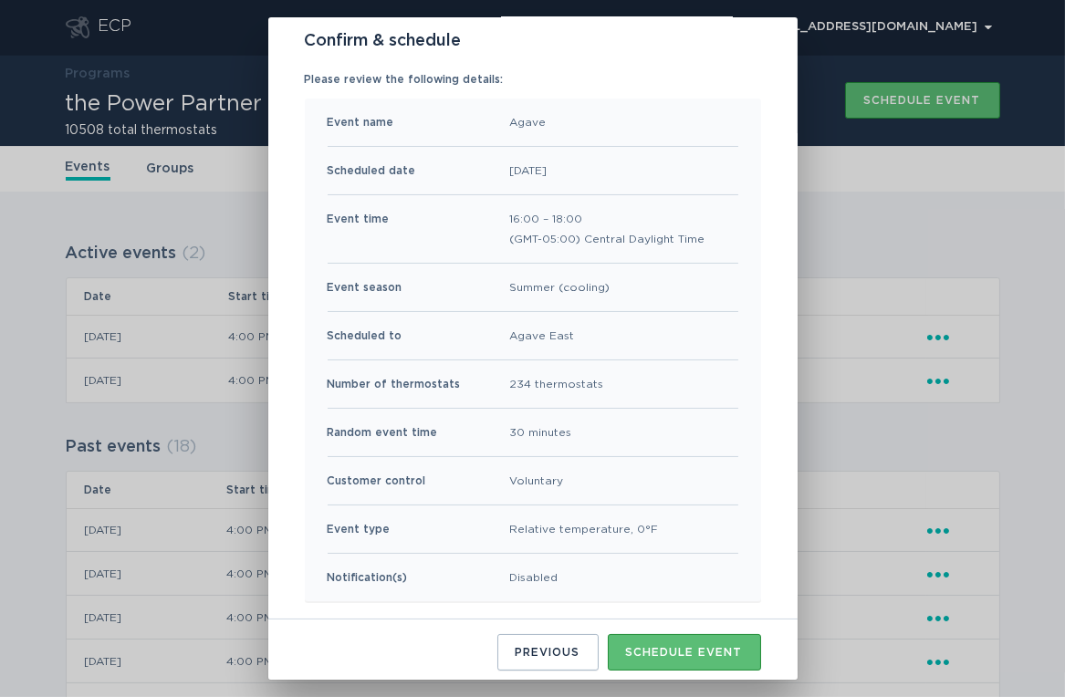
scroll to position [120, 0]
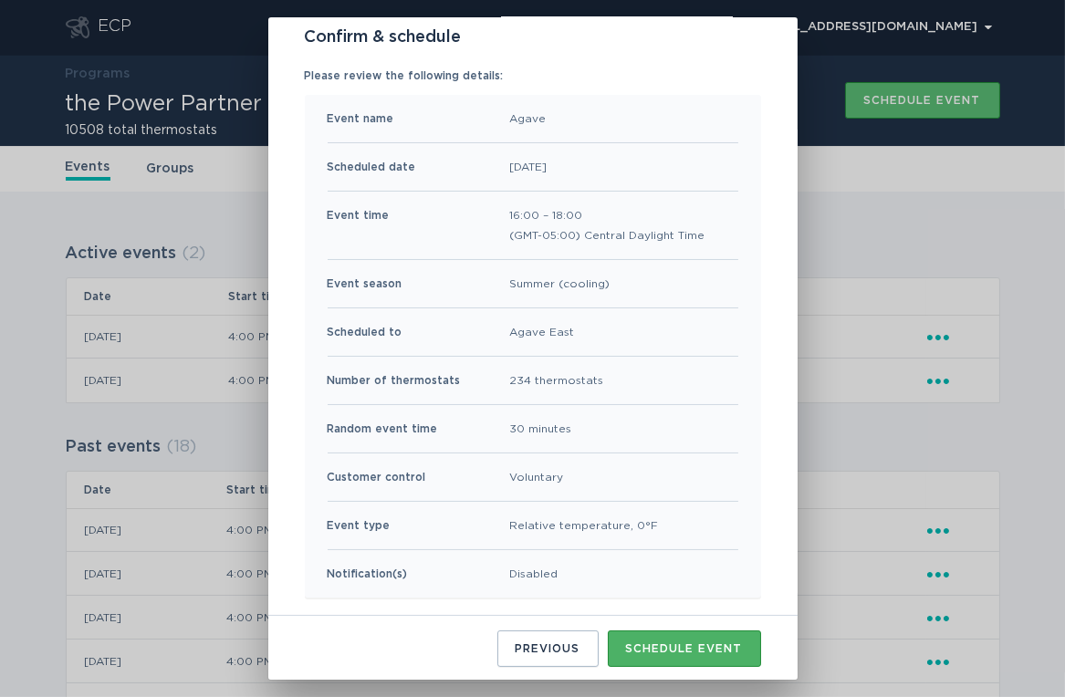
click at [679, 630] on button "Schedule event" at bounding box center [684, 648] width 153 height 36
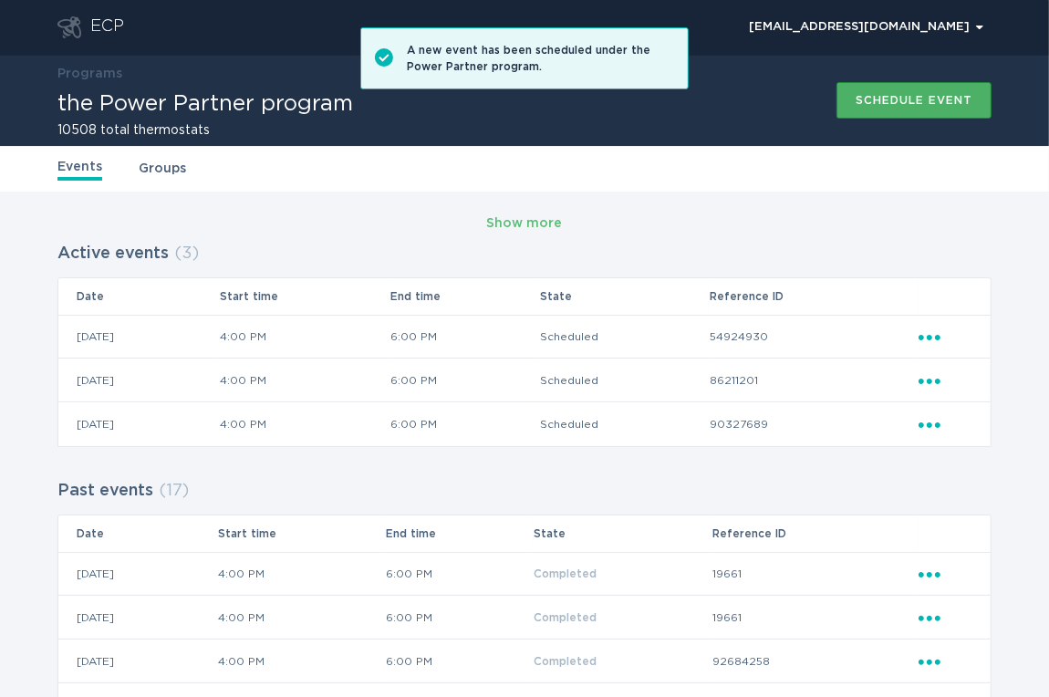
click at [853, 103] on button "Schedule event" at bounding box center [914, 100] width 155 height 36
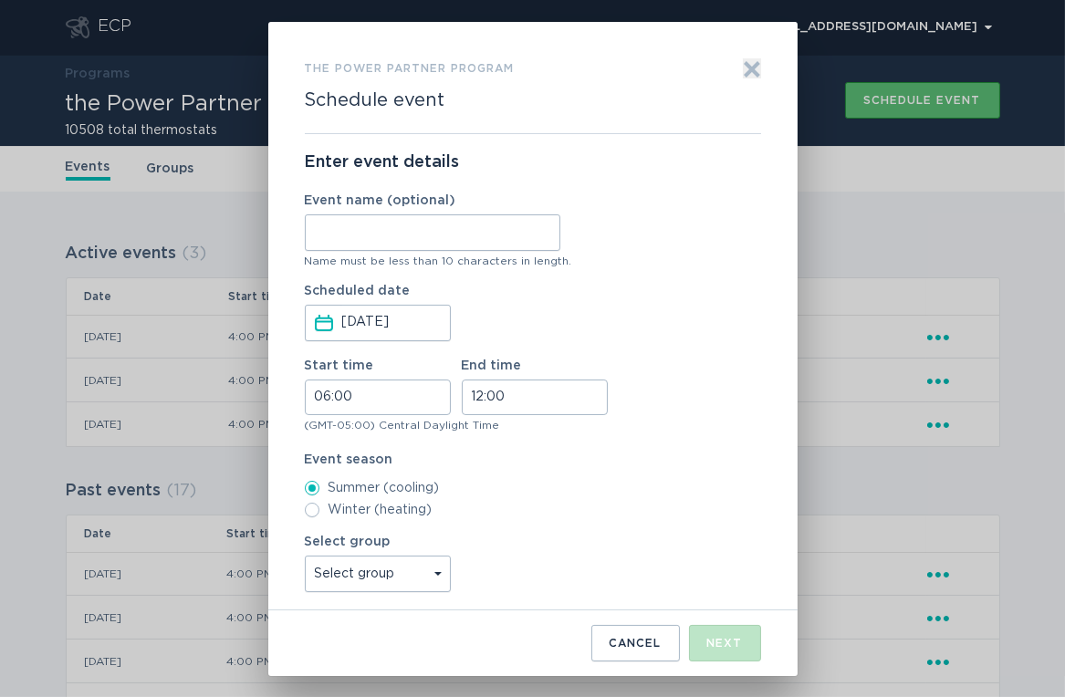
click at [411, 224] on input "Event name (optional)" at bounding box center [432, 232] width 255 height 36
type input "High Point"
click at [314, 392] on input "06:00" at bounding box center [378, 398] width 146 height 36
click at [333, 523] on li "16" at bounding box center [331, 526] width 50 height 22
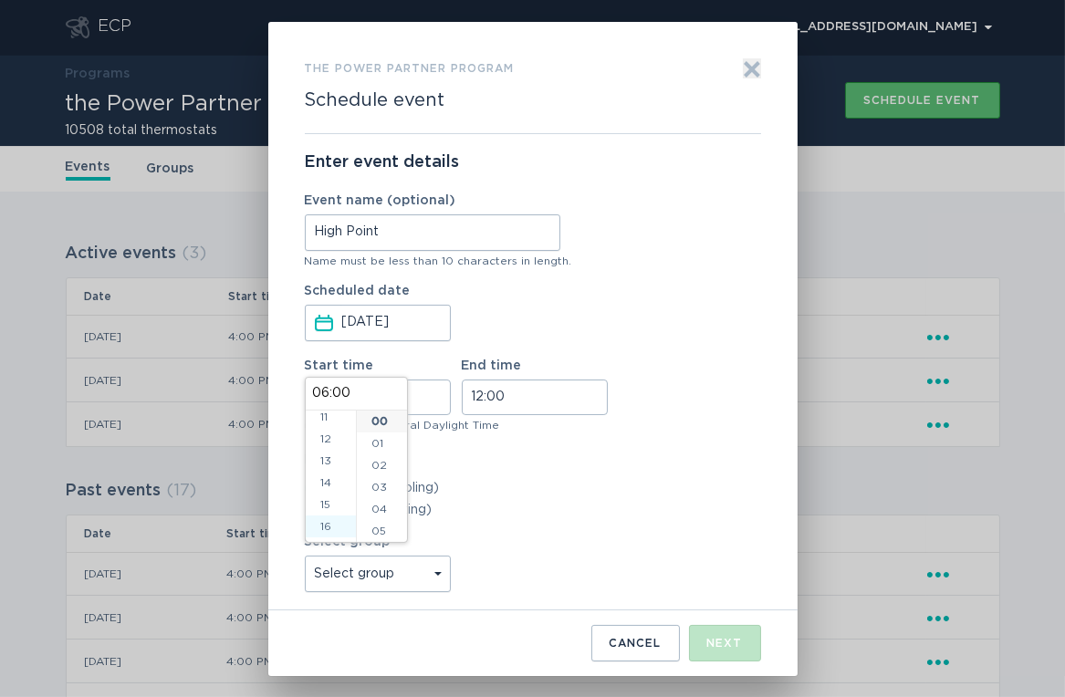
type input "16:00"
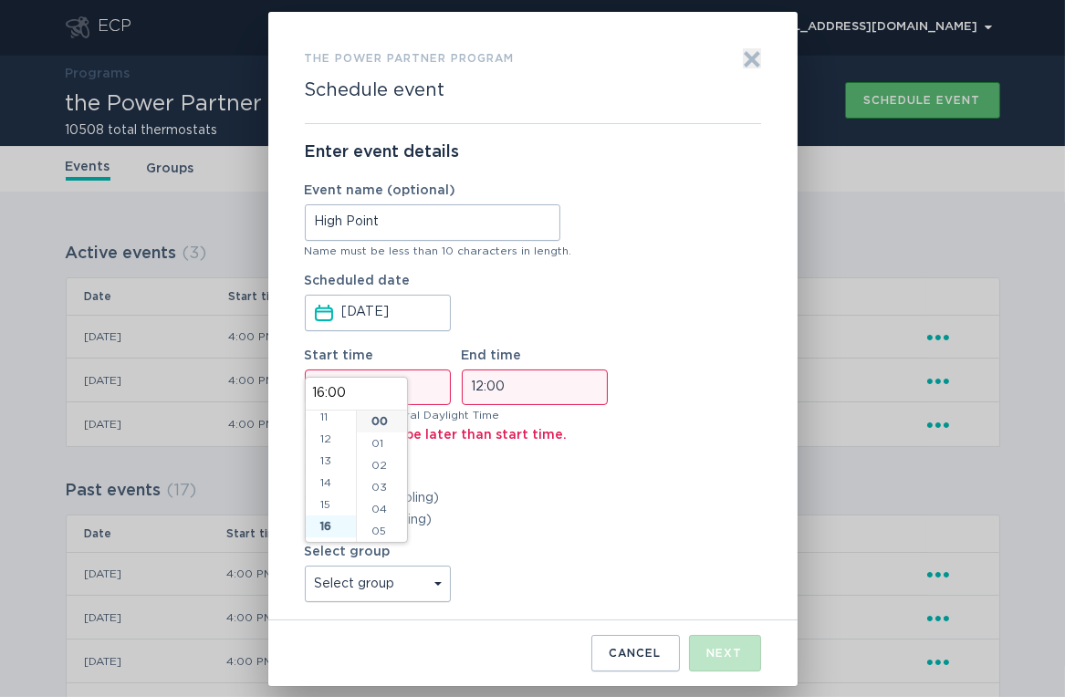
scroll to position [350, 0]
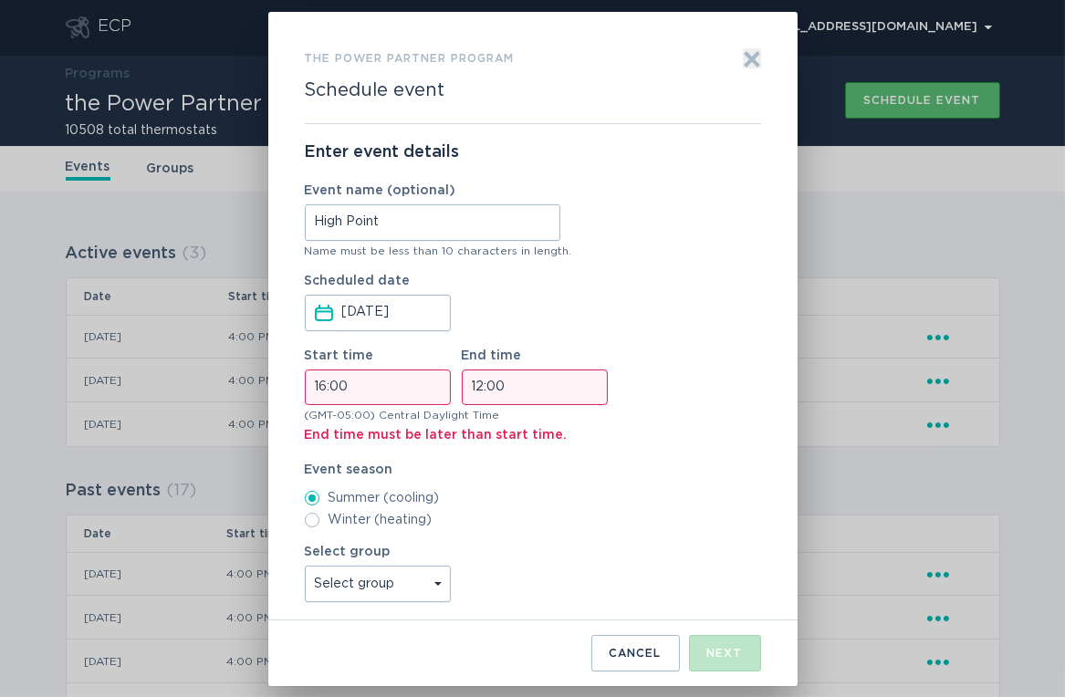
click at [474, 392] on input "12:00" at bounding box center [535, 387] width 146 height 36
click at [493, 430] on li "18" at bounding box center [488, 429] width 50 height 22
type input "18:00"
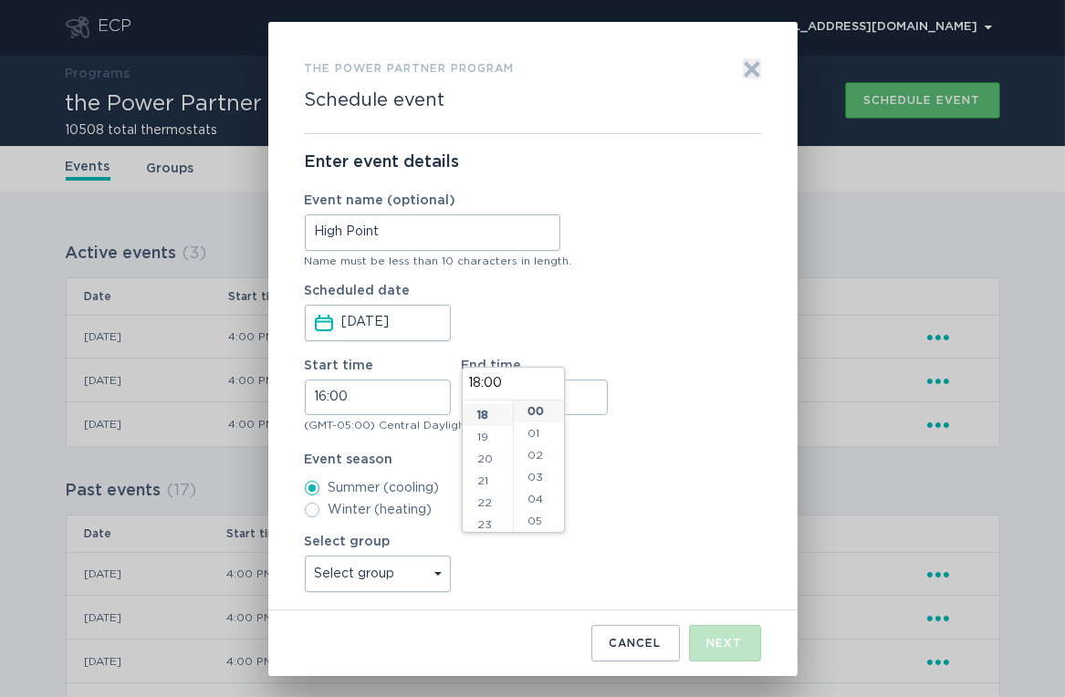
scroll to position [394, 0]
drag, startPoint x: 400, startPoint y: 58, endPoint x: 394, endPoint y: 286, distance: 227.2
click at [400, 58] on h3 "the Power Partner program" at bounding box center [410, 68] width 210 height 20
click at [407, 570] on select "Select group Whisper Hollow All thermostats High Point DND - Test DND - Pending…" at bounding box center [378, 574] width 146 height 36
select select "3124351f5c3d4c9295d2153e43e32fc4"
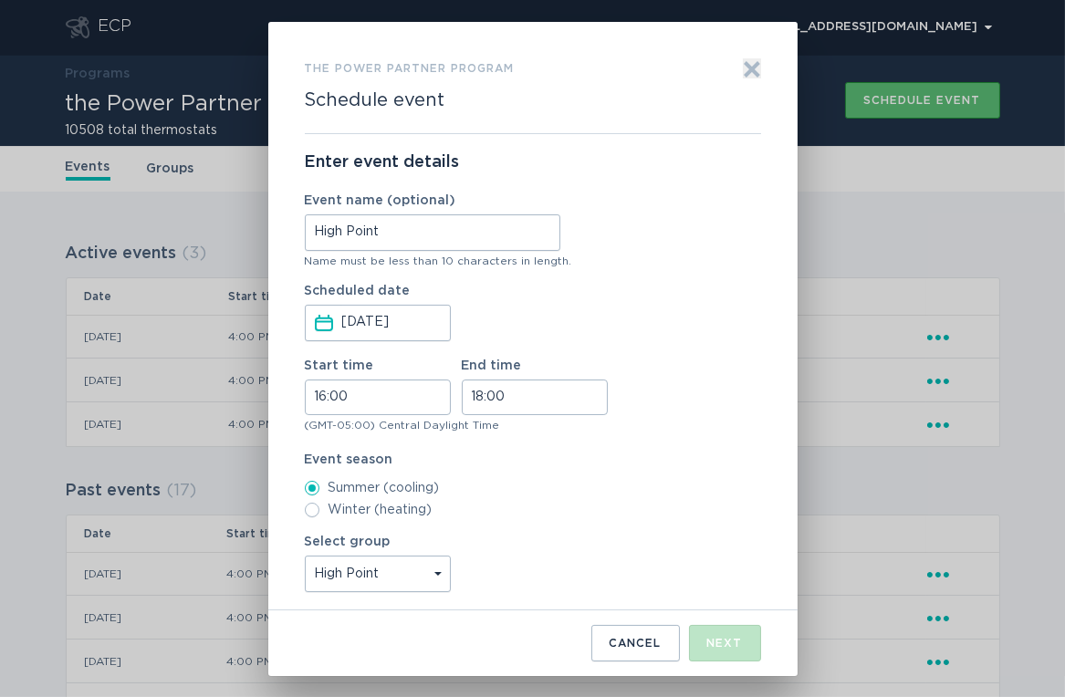
click at [305, 556] on select "Select group Whisper Hollow All thermostats High Point DND - Test DND - Pending…" at bounding box center [378, 574] width 146 height 36
click at [701, 647] on button "Next" at bounding box center [725, 643] width 72 height 36
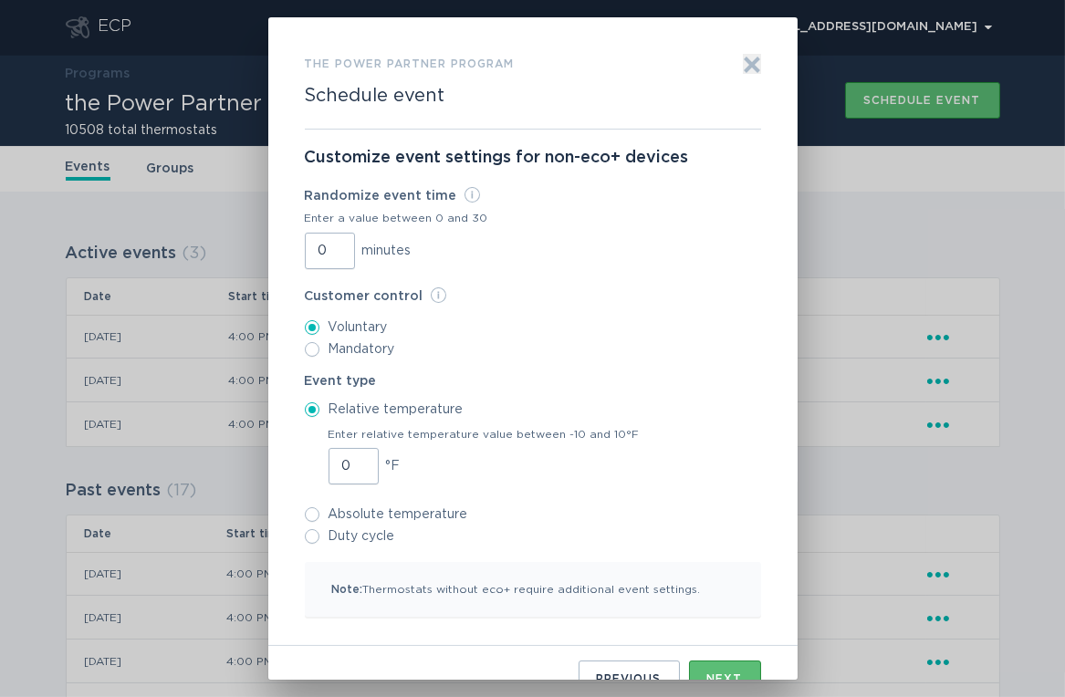
click at [311, 240] on input "0" at bounding box center [330, 251] width 50 height 36
type input "30"
click at [636, 300] on label "Customer control Info Specify if customers can opt out of this event." at bounding box center [533, 296] width 456 height 18
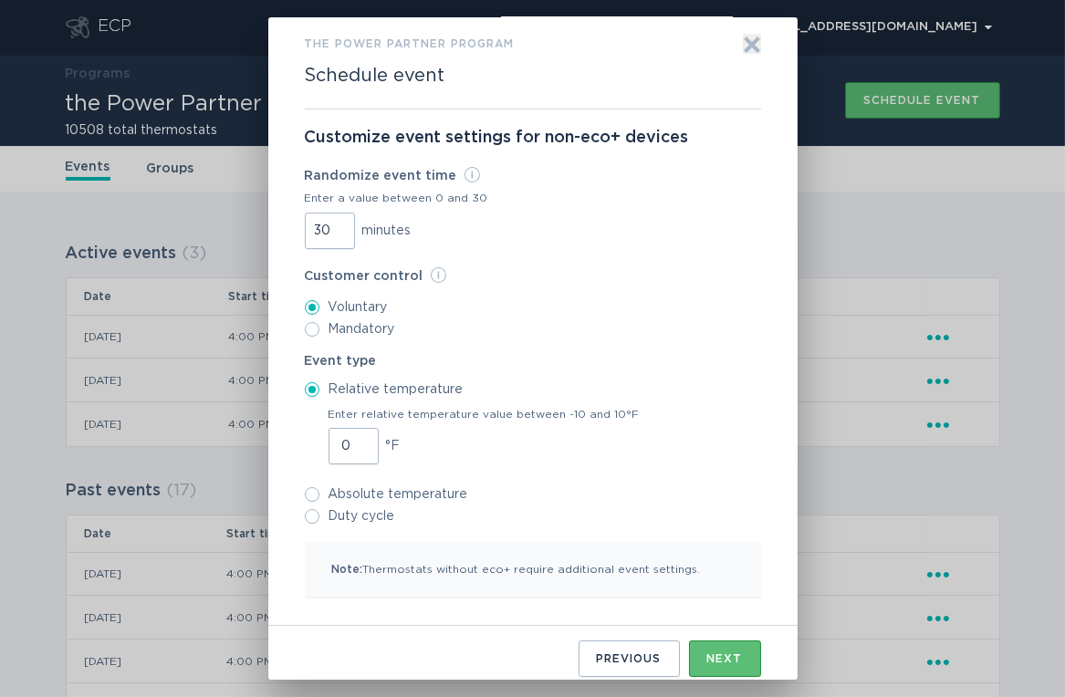
scroll to position [30, 0]
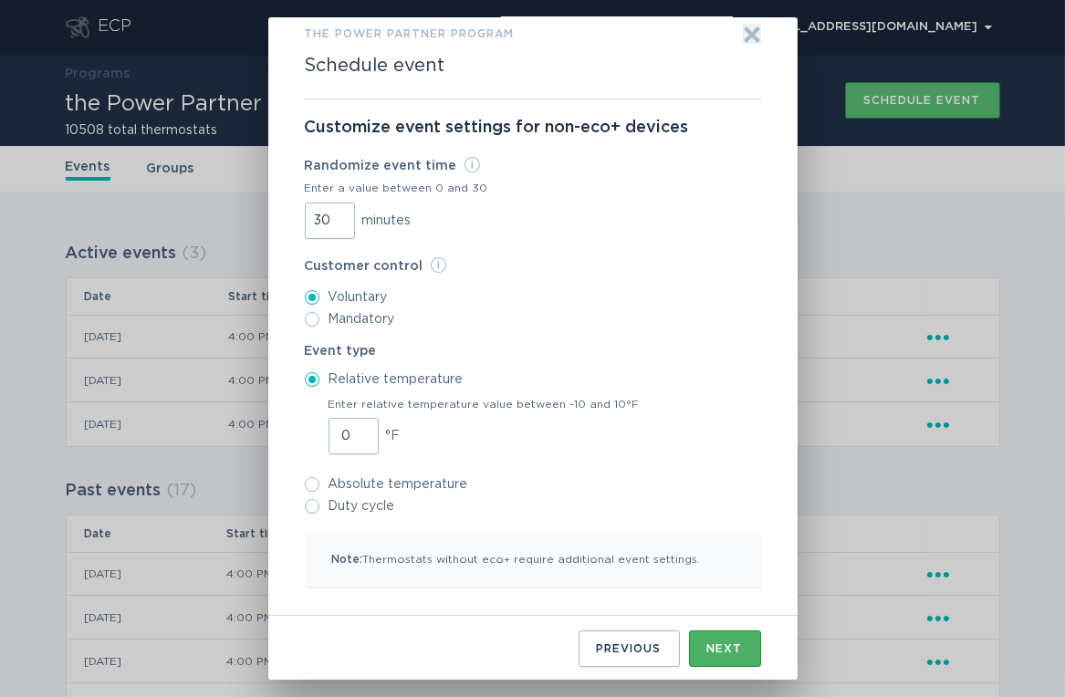
click at [717, 646] on div "Next" at bounding box center [725, 648] width 36 height 11
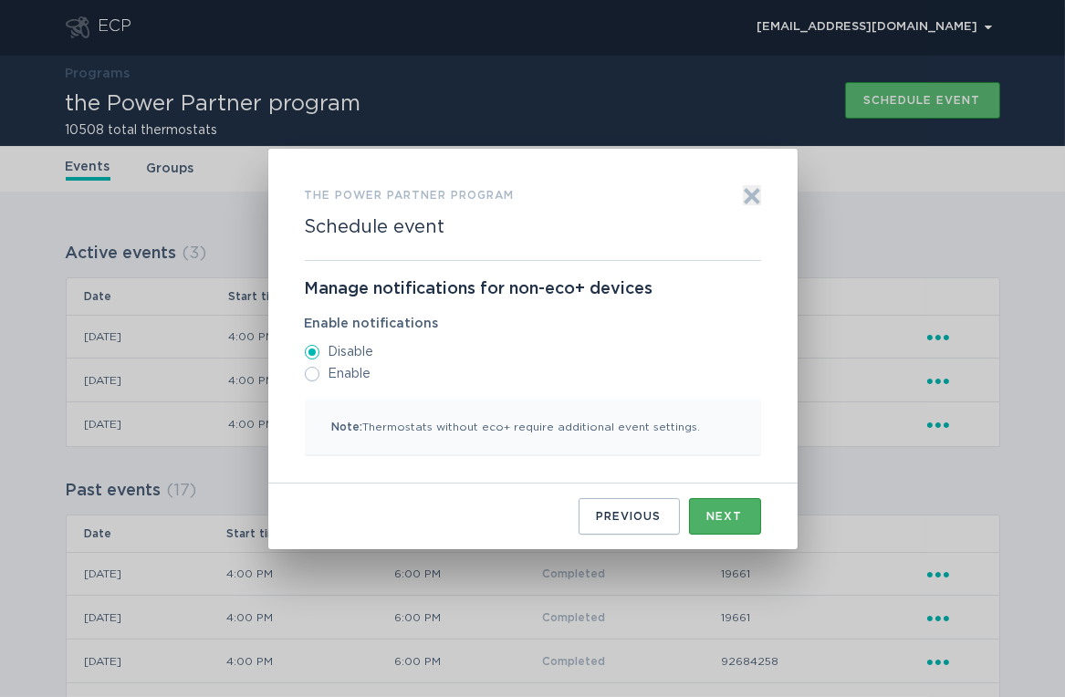
click at [703, 519] on button "Next" at bounding box center [725, 516] width 72 height 36
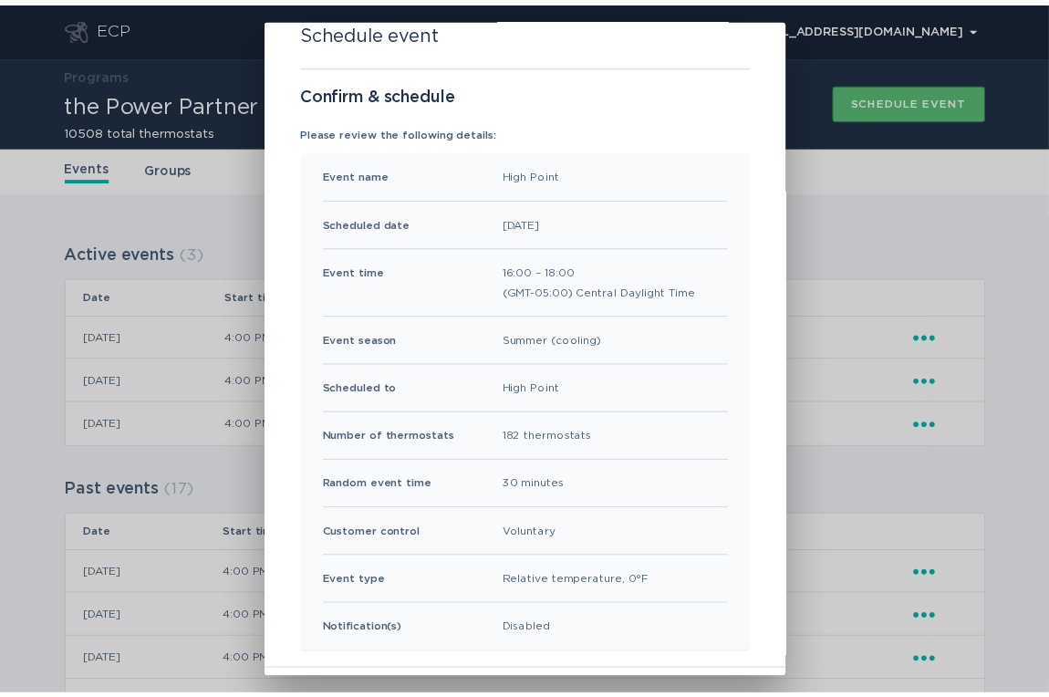
scroll to position [120, 0]
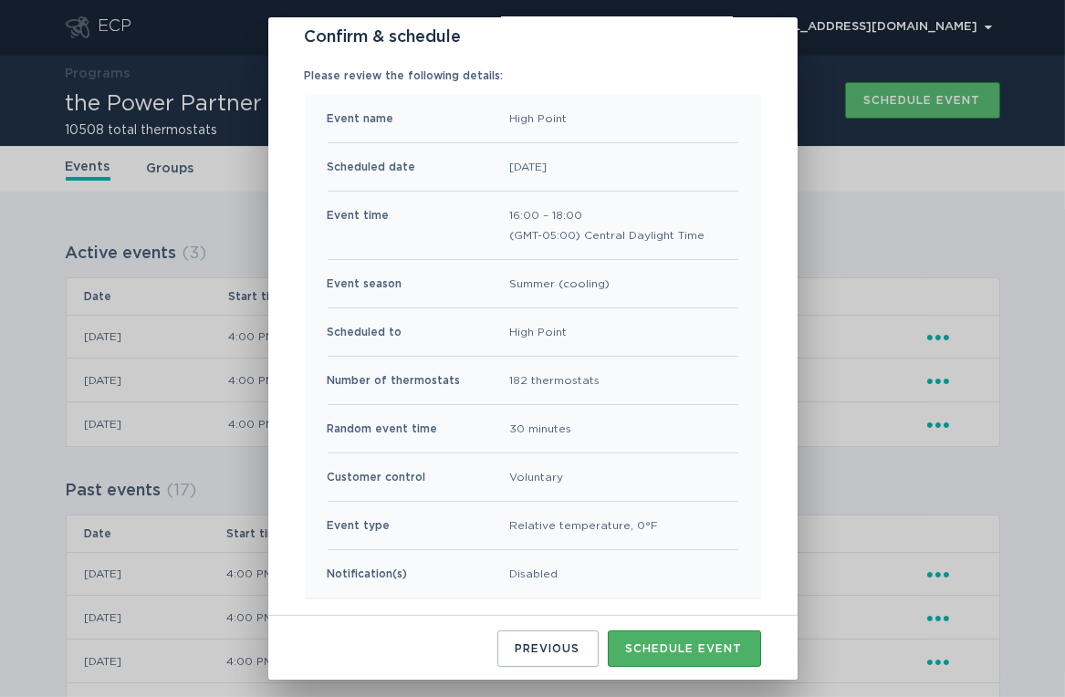
click at [687, 649] on div "Schedule event" at bounding box center [684, 648] width 117 height 11
